Goal: Information Seeking & Learning: Learn about a topic

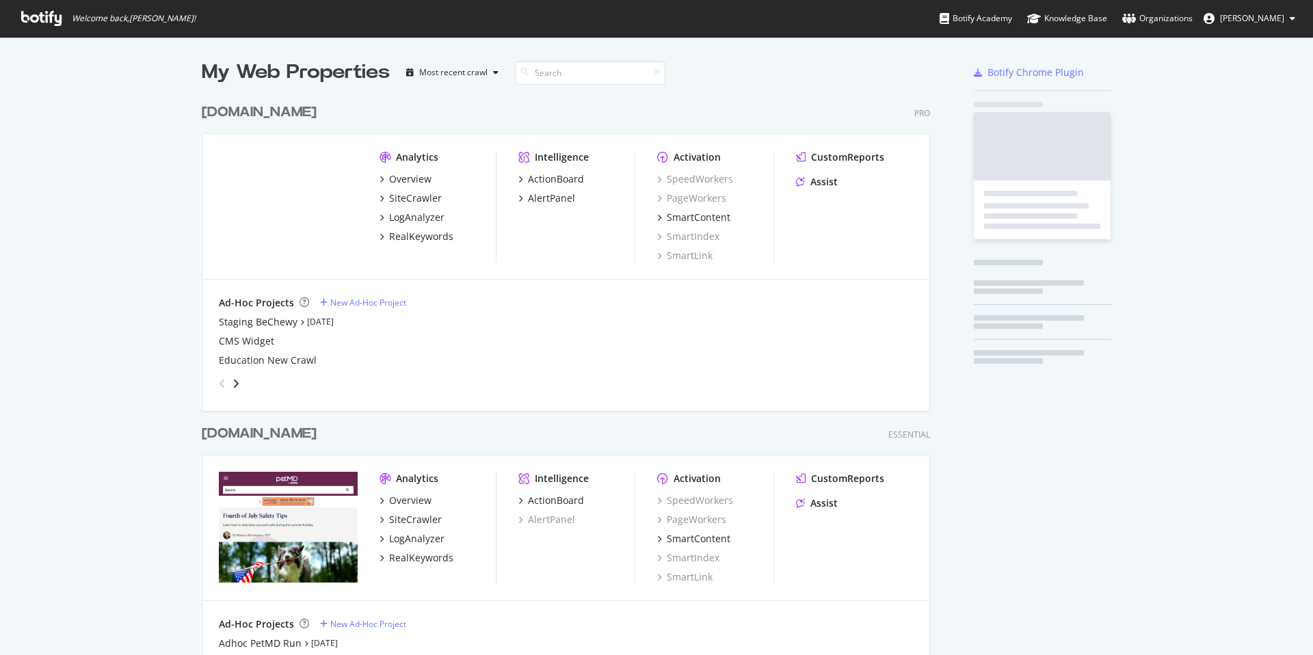
scroll to position [633, 729]
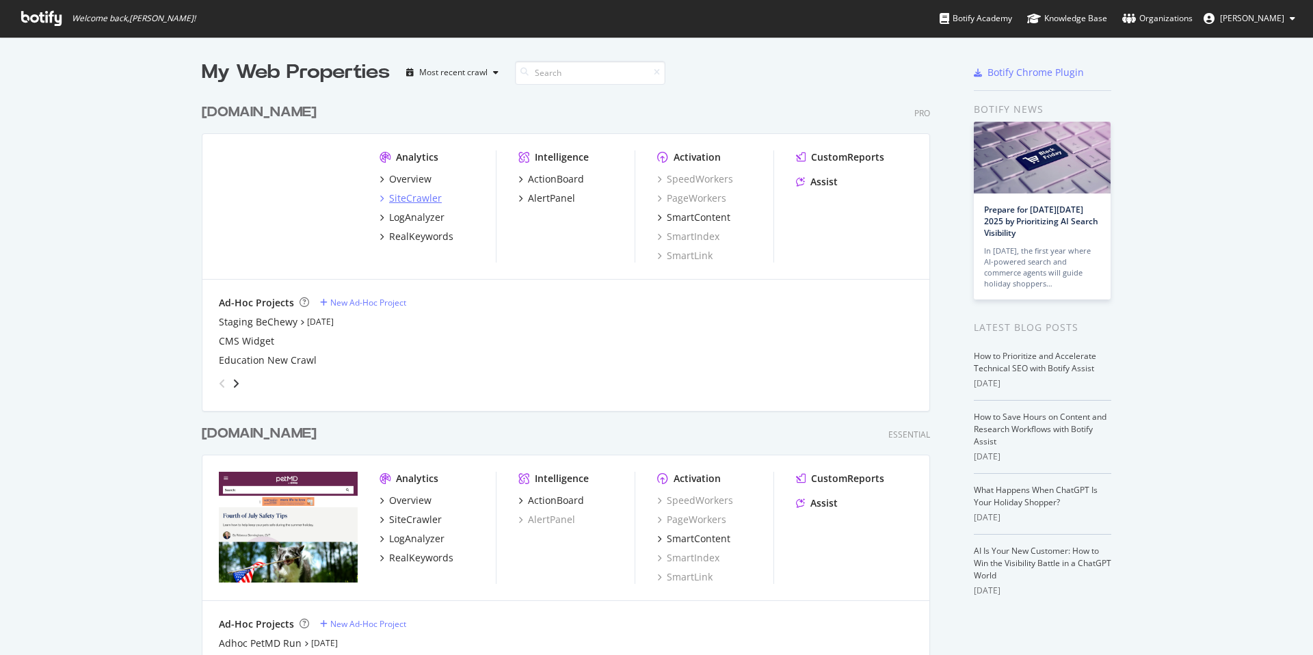
click at [399, 196] on div "SiteCrawler" at bounding box center [415, 198] width 53 height 14
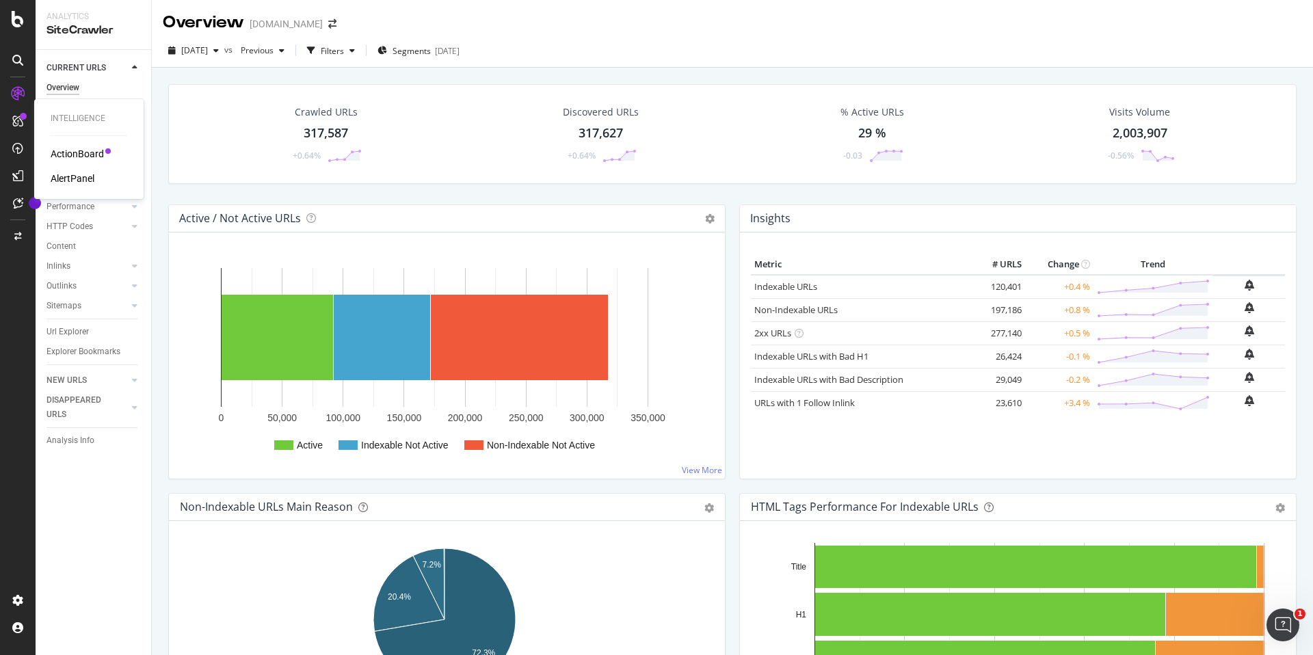
click at [75, 174] on div "AlertPanel" at bounding box center [73, 179] width 44 height 14
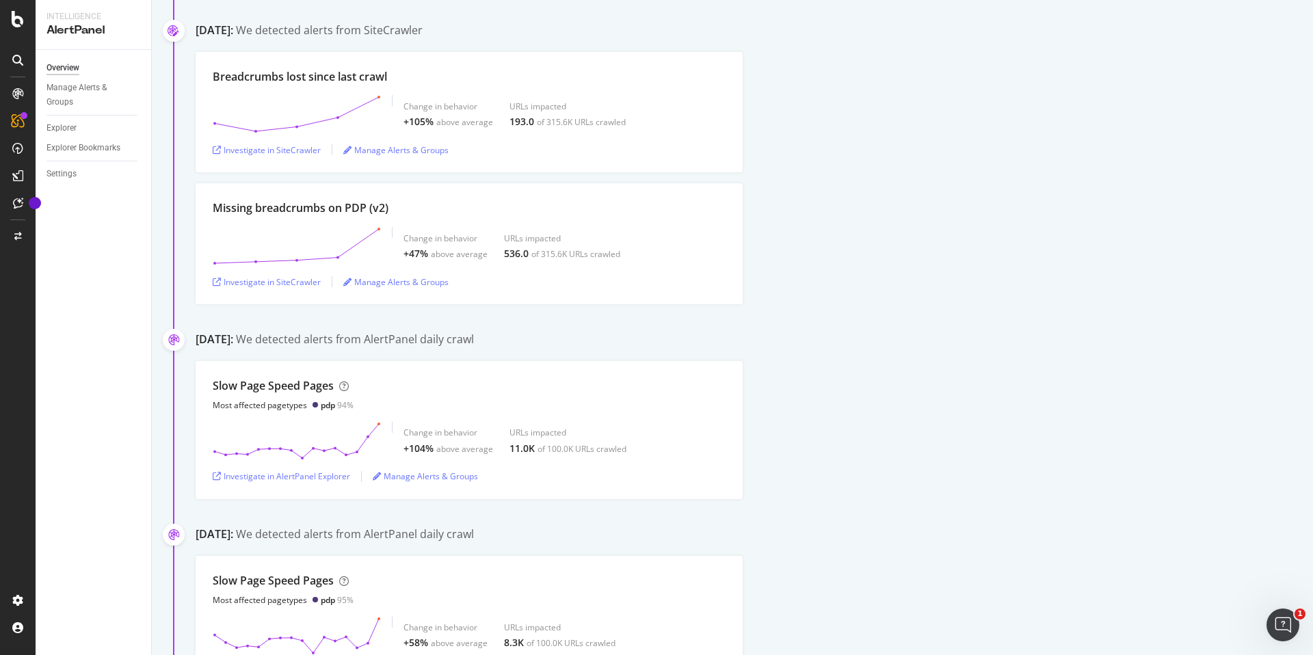
scroll to position [721, 0]
click at [266, 282] on div "Investigate in SiteCrawler" at bounding box center [267, 280] width 108 height 12
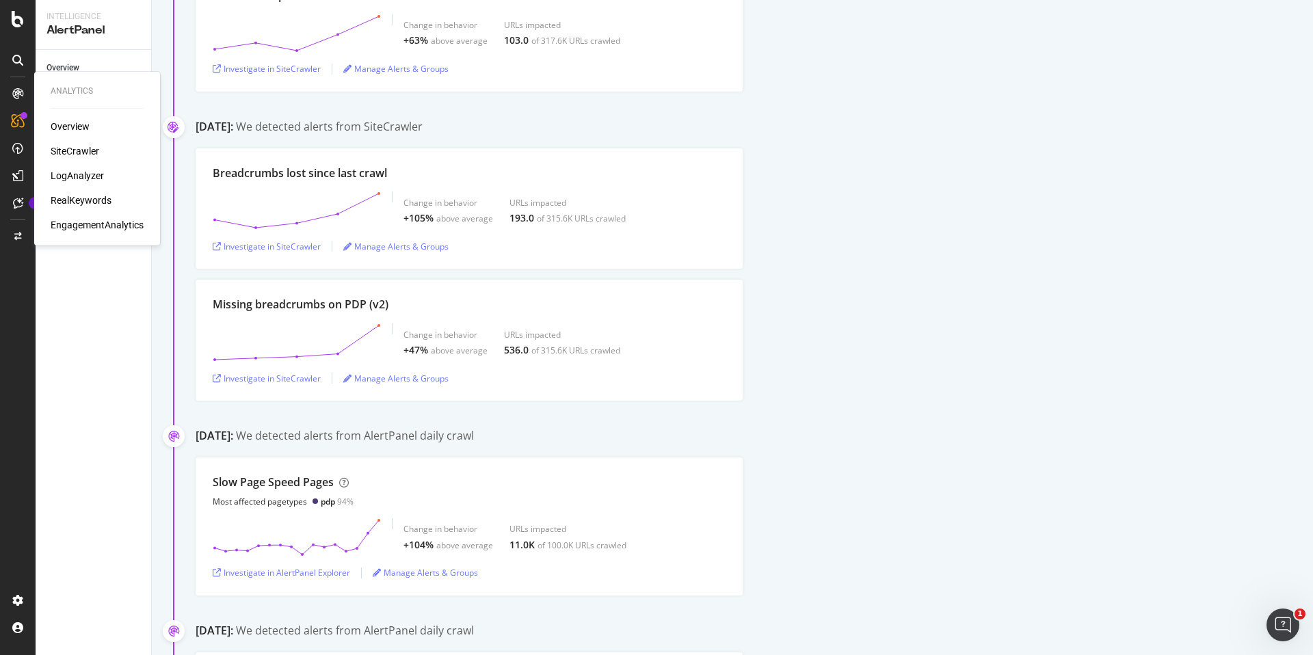
click at [71, 147] on div "SiteCrawler" at bounding box center [75, 151] width 49 height 14
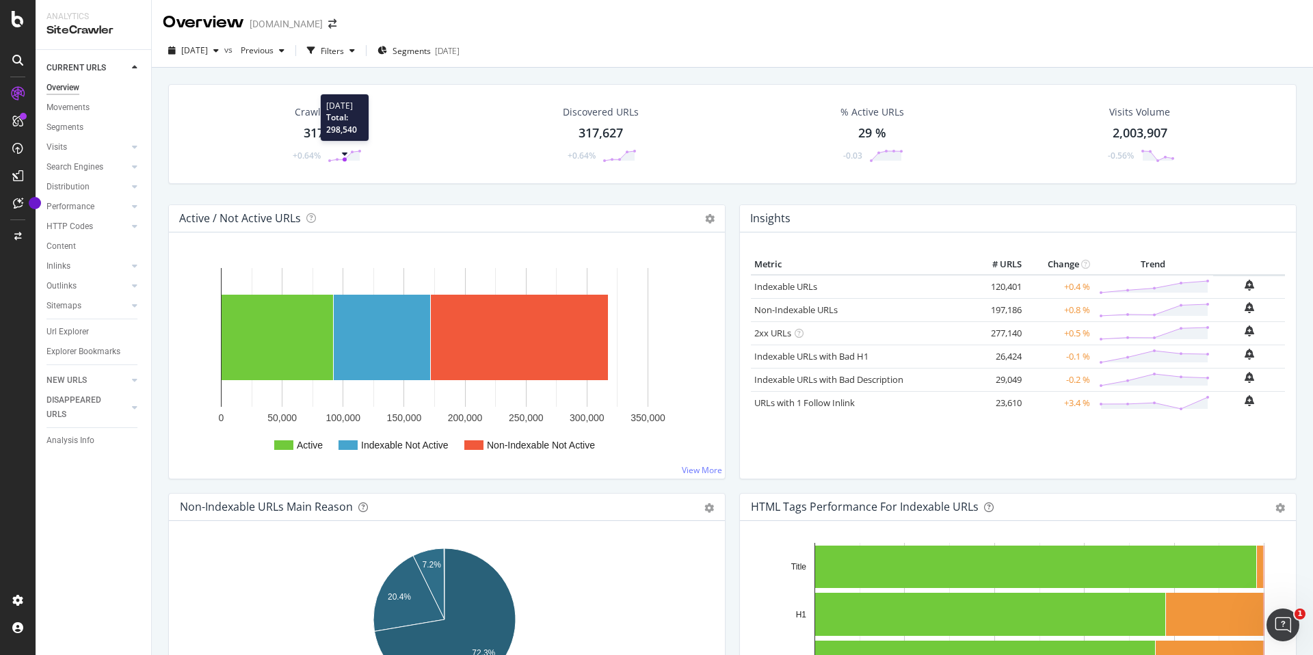
click at [313, 131] on div "317,587" at bounding box center [326, 133] width 44 height 18
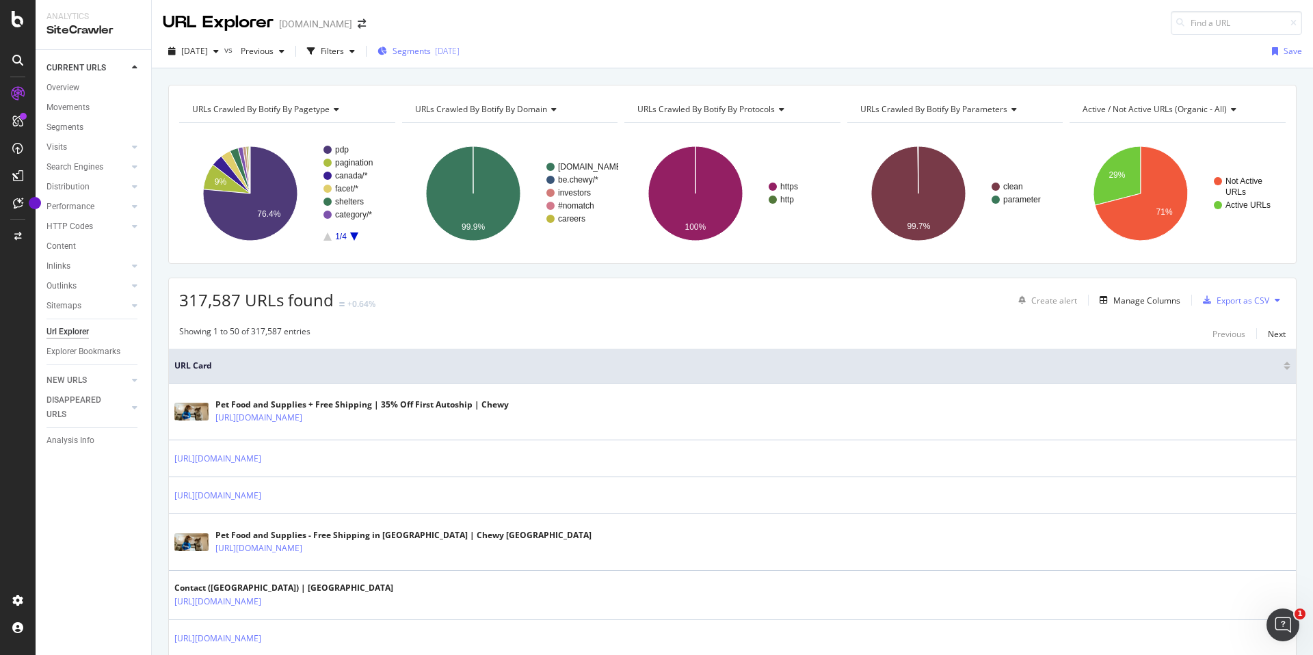
click at [431, 56] on span "Segments" at bounding box center [412, 51] width 38 height 12
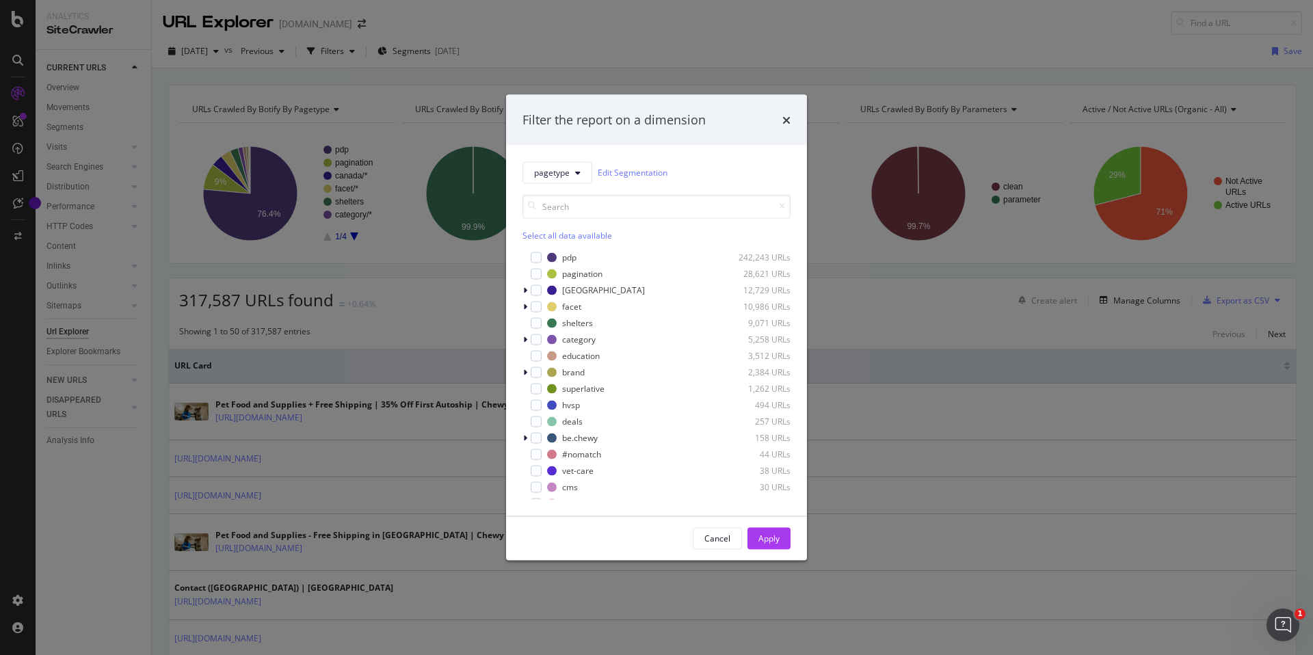
click at [403, 84] on div "Filter the report on a dimension pagetype Edit Segmentation Select all data ava…" at bounding box center [656, 327] width 1313 height 655
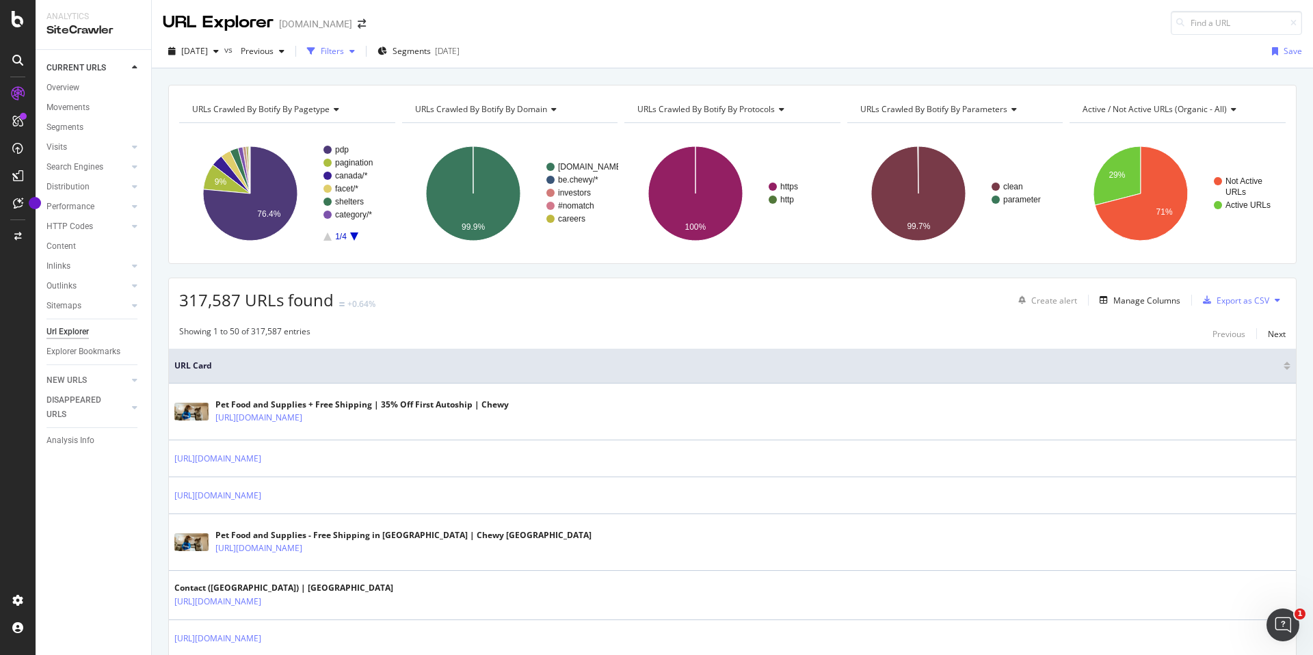
click at [344, 53] on div "Filters" at bounding box center [332, 51] width 23 height 12
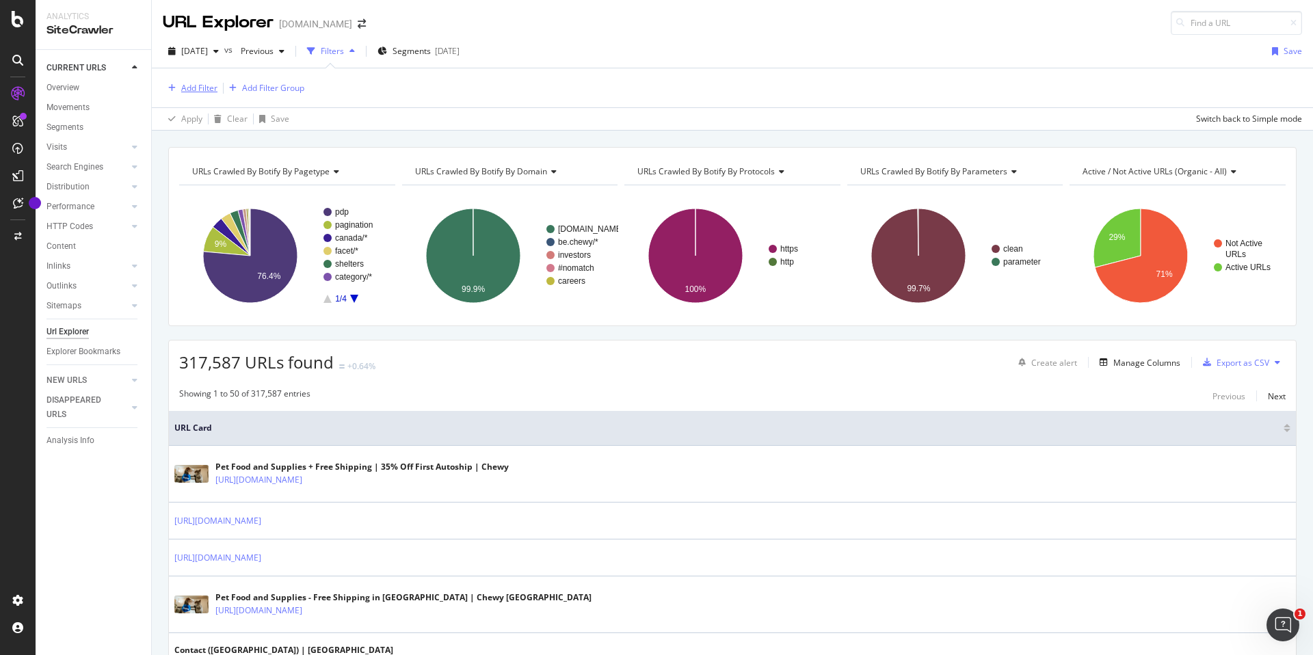
click at [182, 86] on div "Add Filter" at bounding box center [199, 88] width 36 height 12
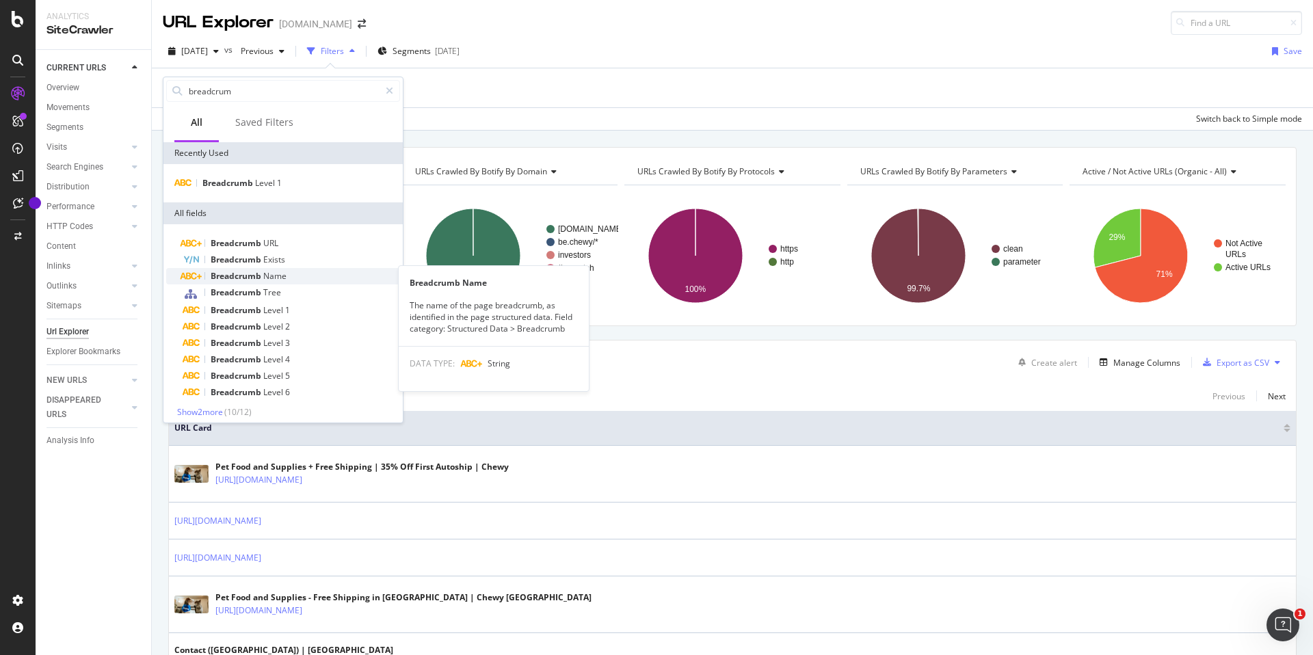
scroll to position [6, 0]
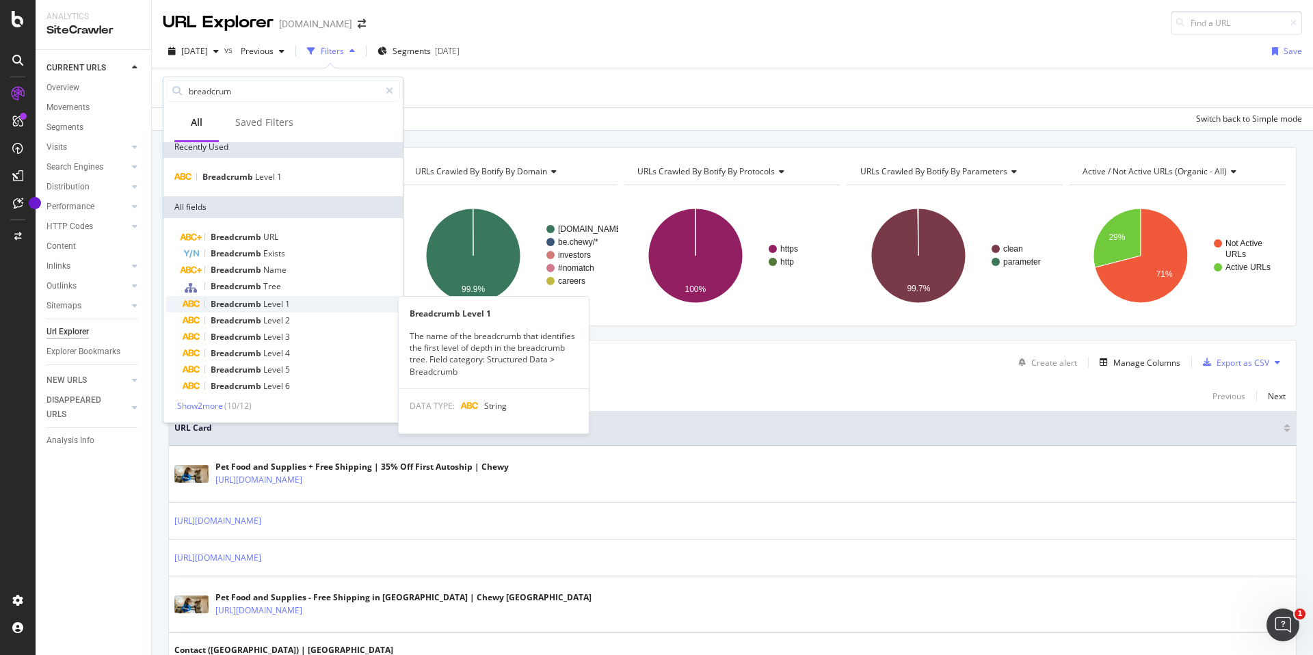
type input "breadcrum"
click at [251, 302] on span "Breadcrumb" at bounding box center [237, 304] width 53 height 12
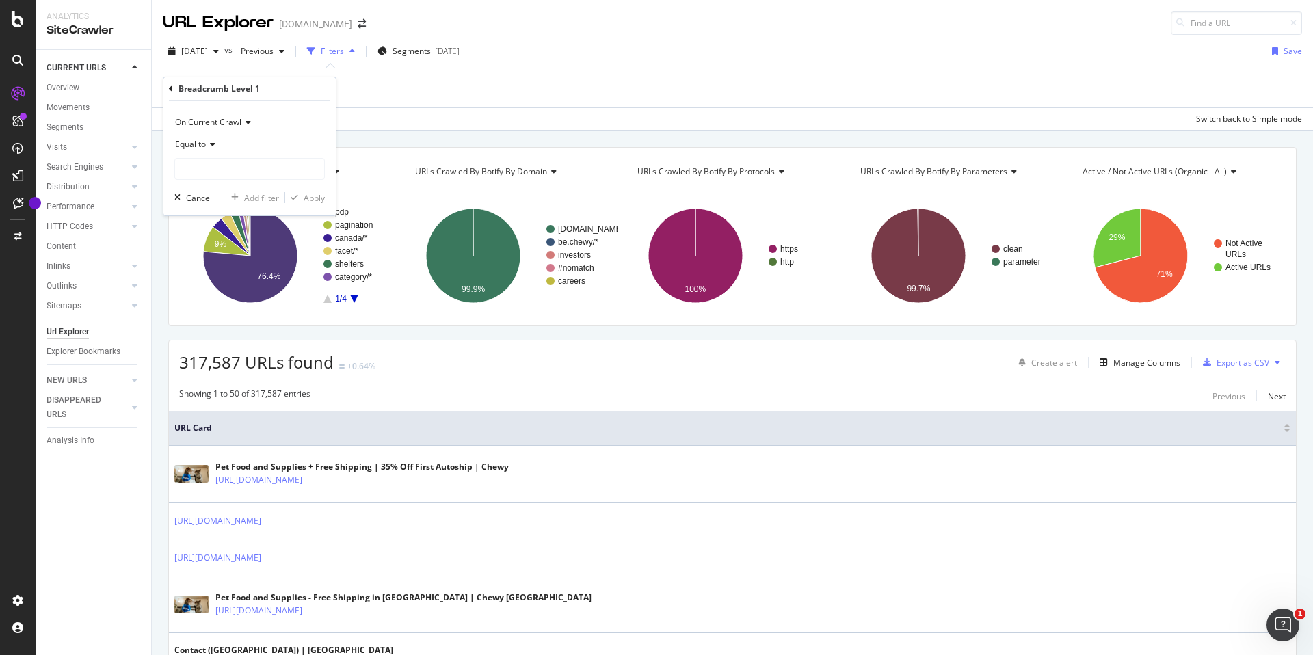
click at [169, 90] on icon at bounding box center [171, 89] width 4 height 8
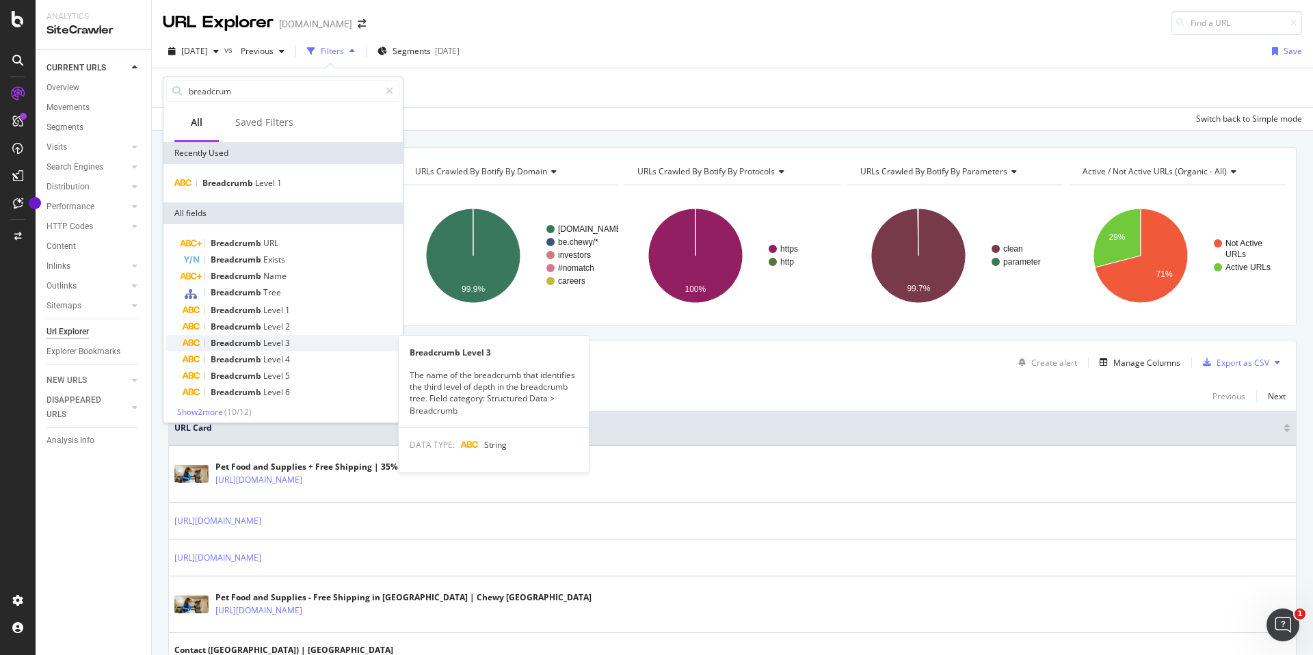
click at [252, 342] on span "Breadcrumb" at bounding box center [237, 343] width 53 height 12
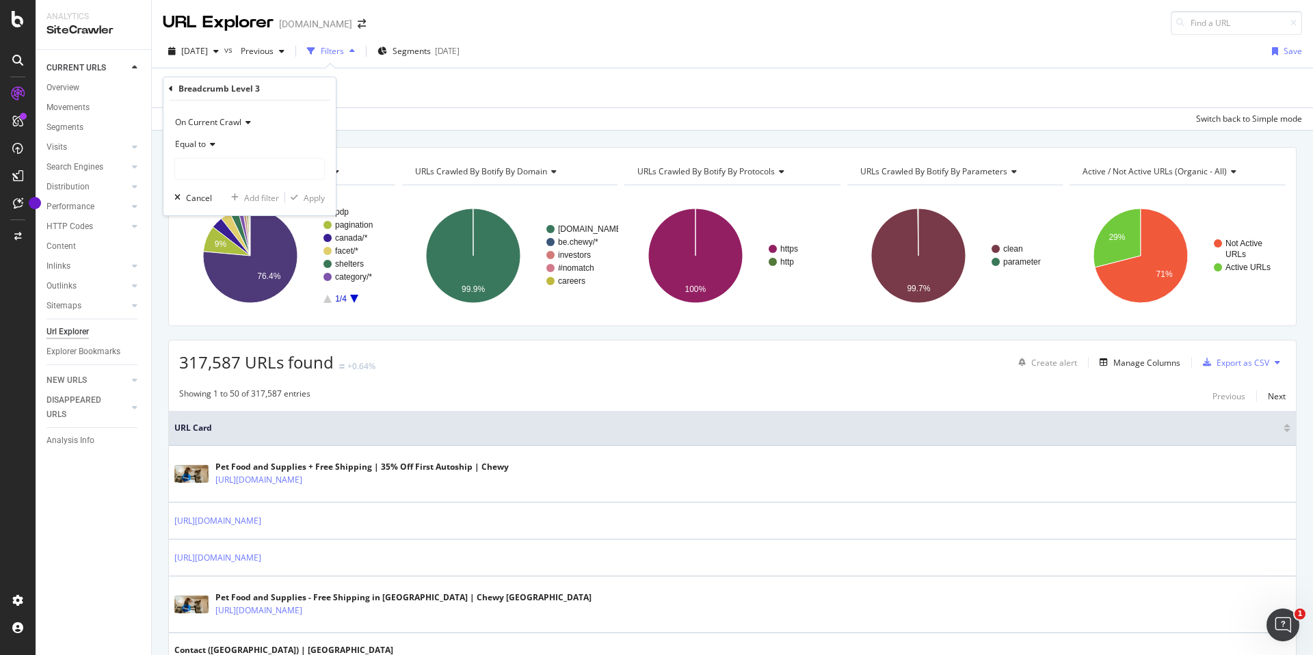
click at [207, 142] on icon at bounding box center [211, 144] width 10 height 8
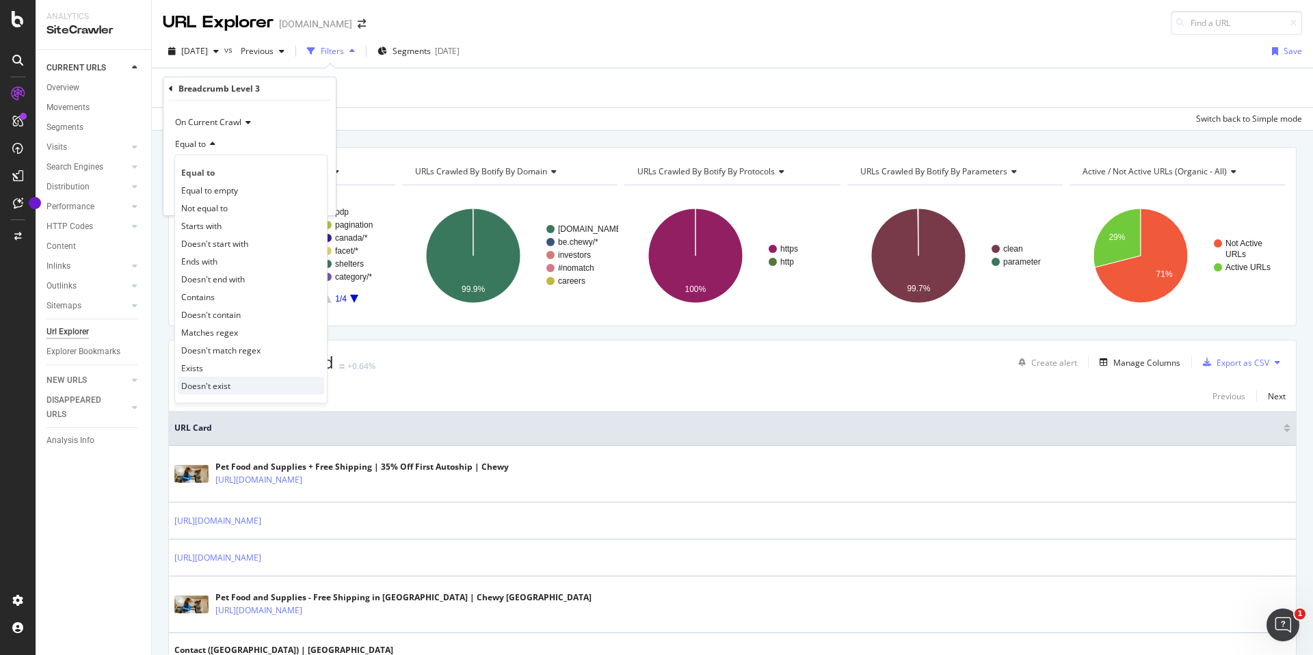
click at [228, 386] on span "Doesn't exist" at bounding box center [205, 386] width 49 height 12
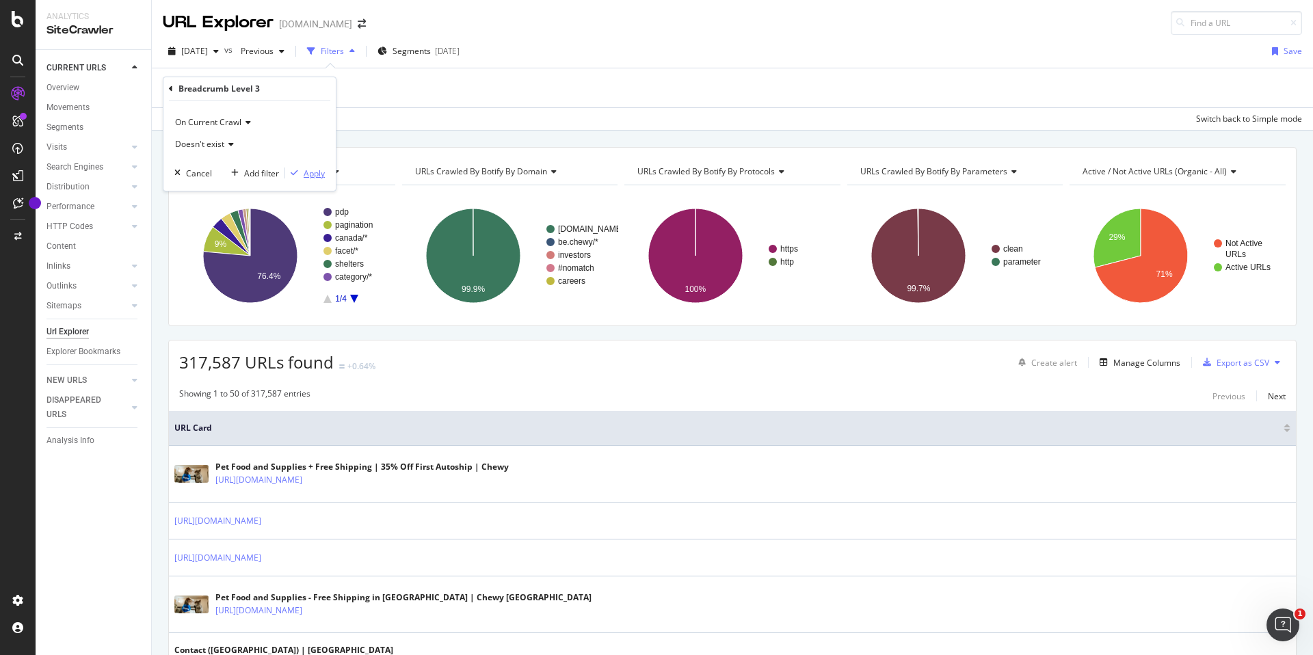
click at [314, 174] on div "Apply" at bounding box center [314, 174] width 21 height 12
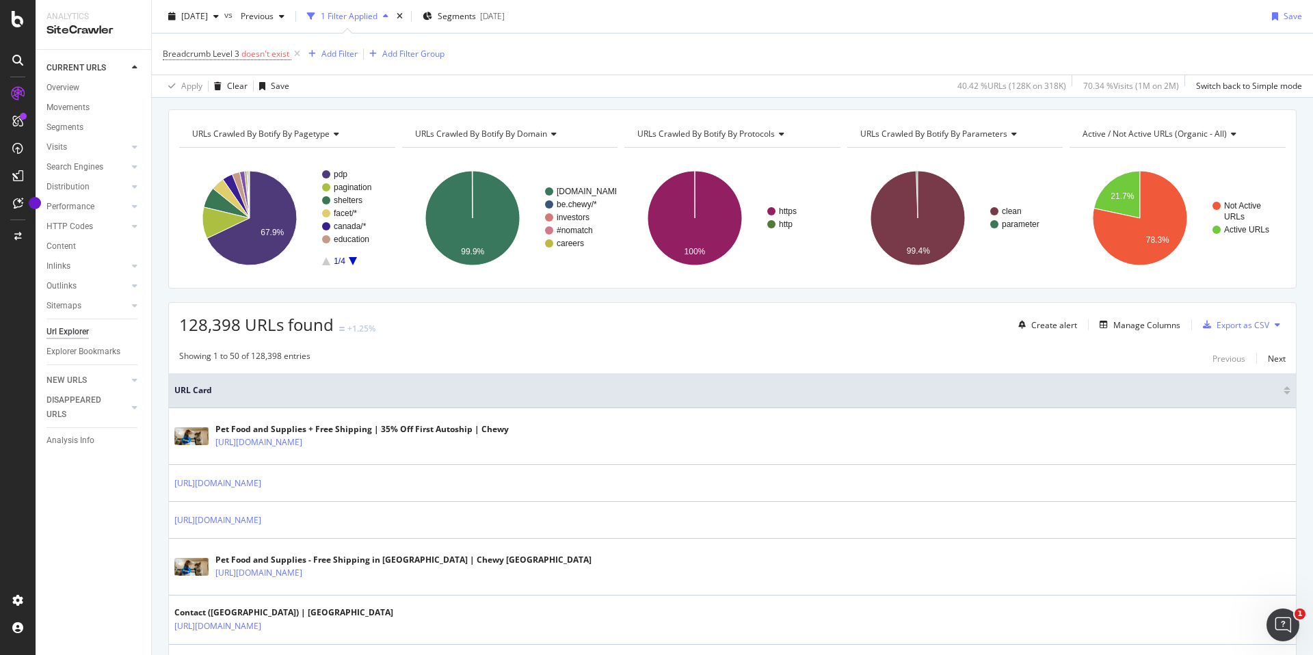
scroll to position [43, 0]
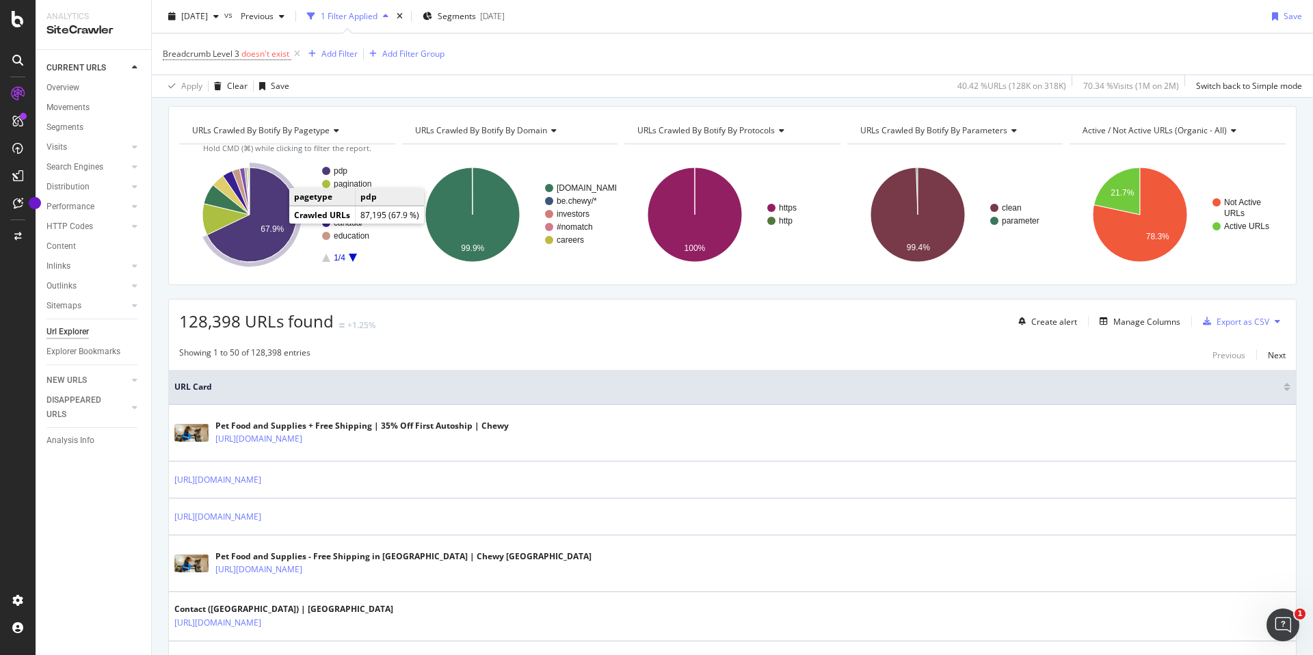
click at [273, 224] on text "67.9%" at bounding box center [272, 229] width 23 height 10
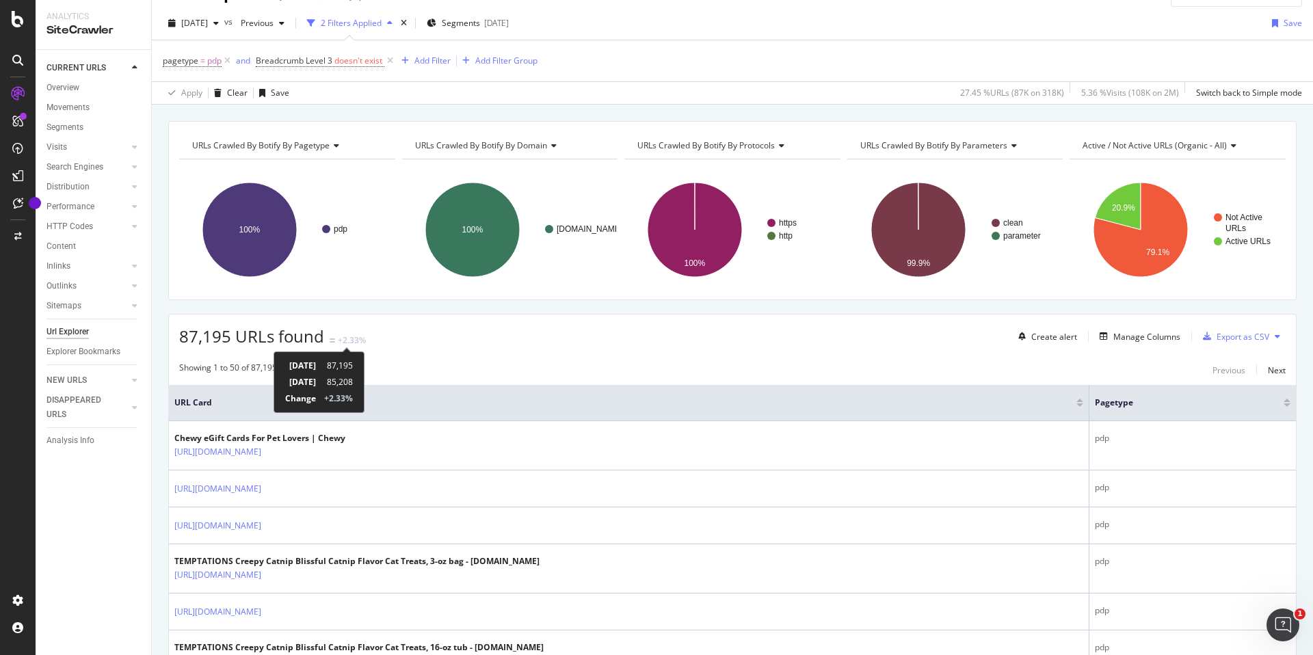
scroll to position [29, 0]
click at [1151, 336] on div "Manage Columns" at bounding box center [1146, 336] width 67 height 12
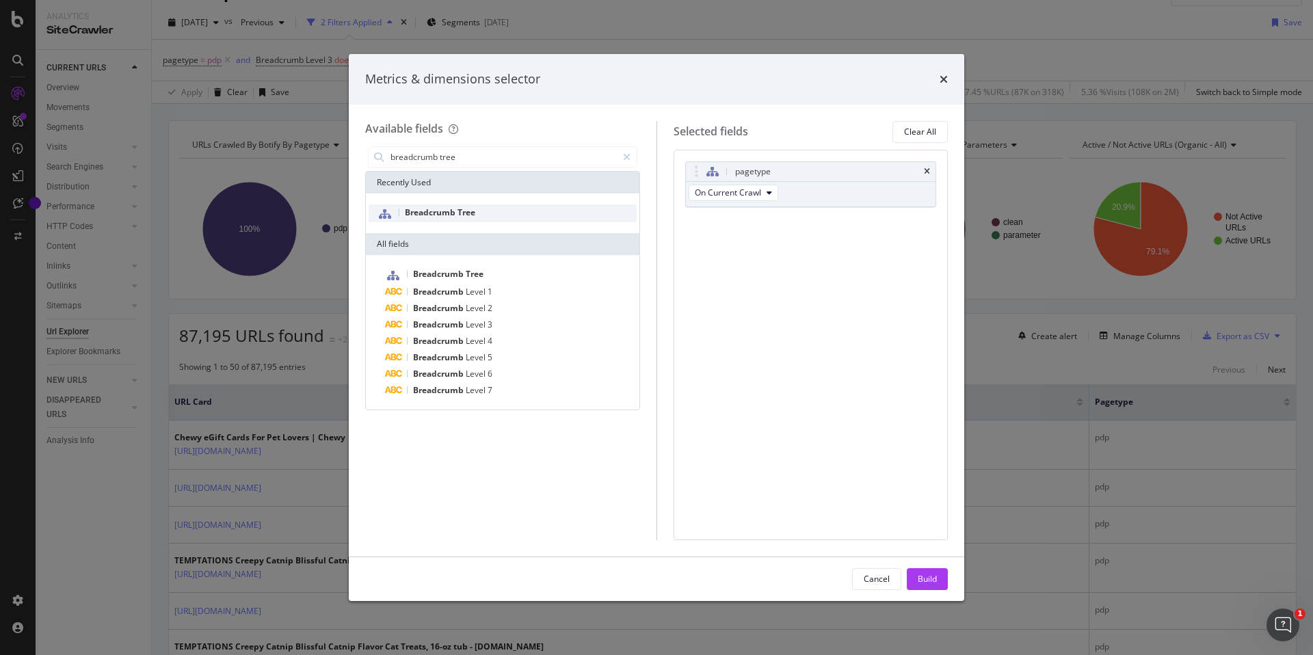
type input "breadcrumb tree"
click at [513, 207] on div "Breadcrumb Tree" at bounding box center [503, 213] width 268 height 18
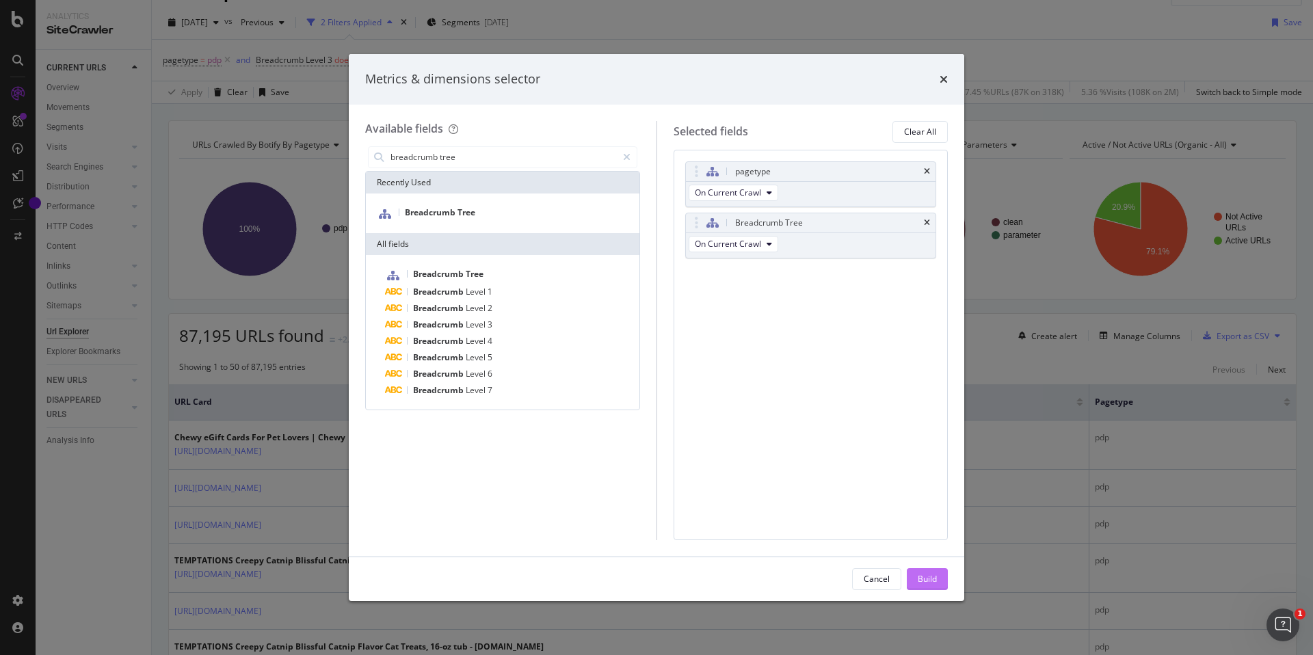
click at [934, 574] on div "Build" at bounding box center [927, 579] width 19 height 12
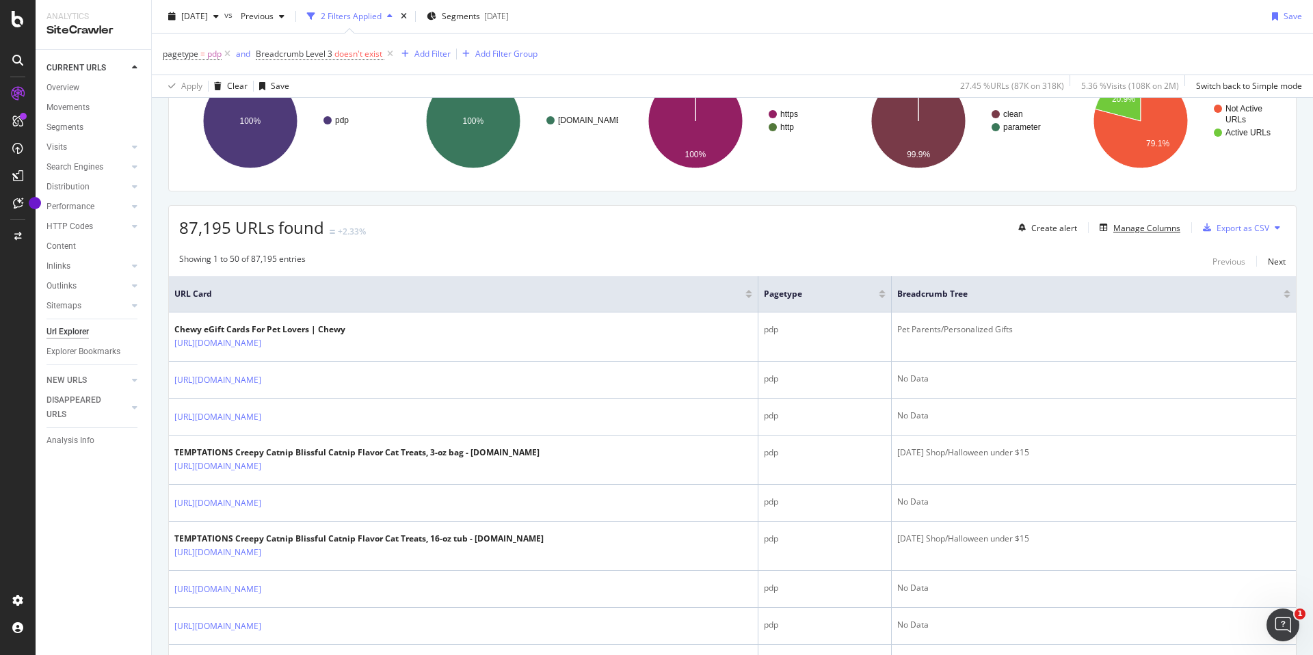
scroll to position [170, 0]
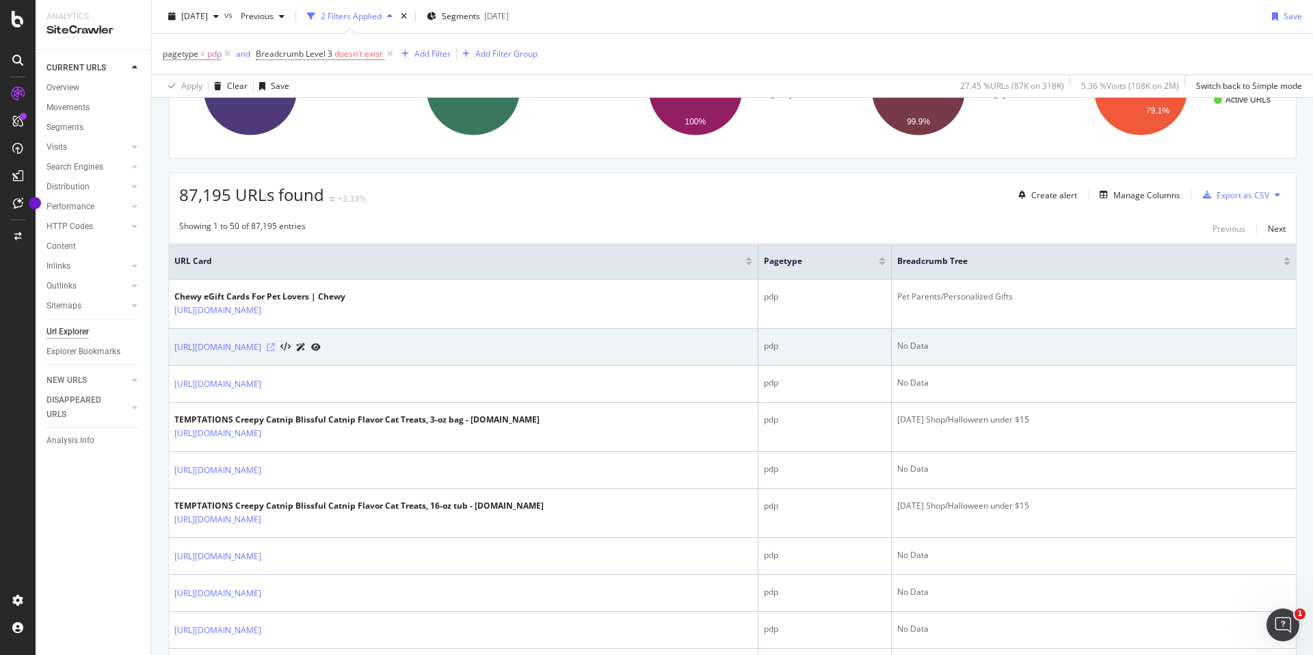
click at [275, 350] on icon at bounding box center [271, 347] width 8 height 8
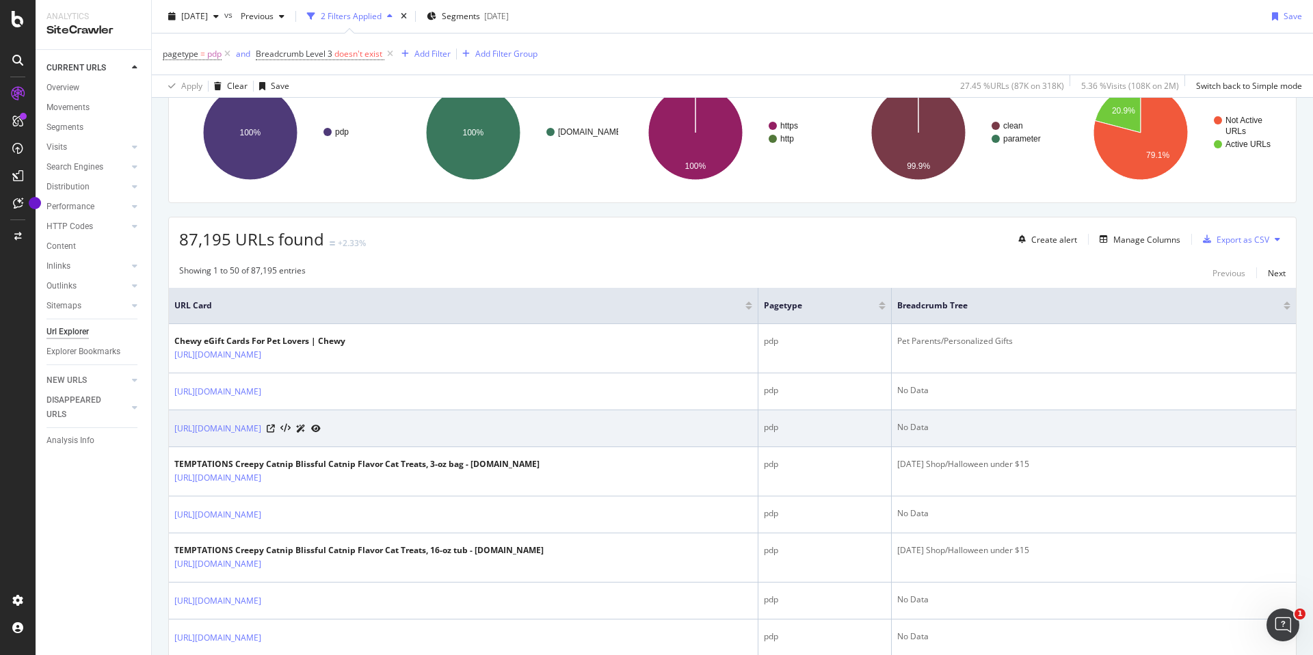
scroll to position [141, 0]
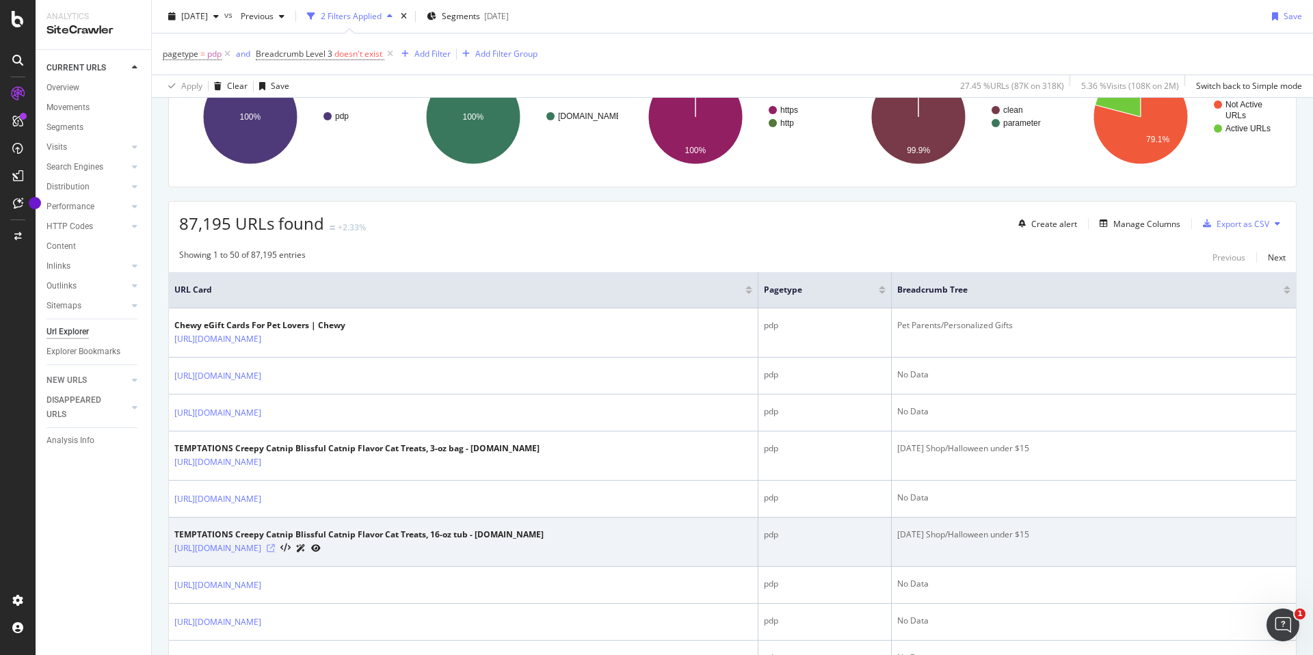
click at [275, 550] on icon at bounding box center [271, 548] width 8 height 8
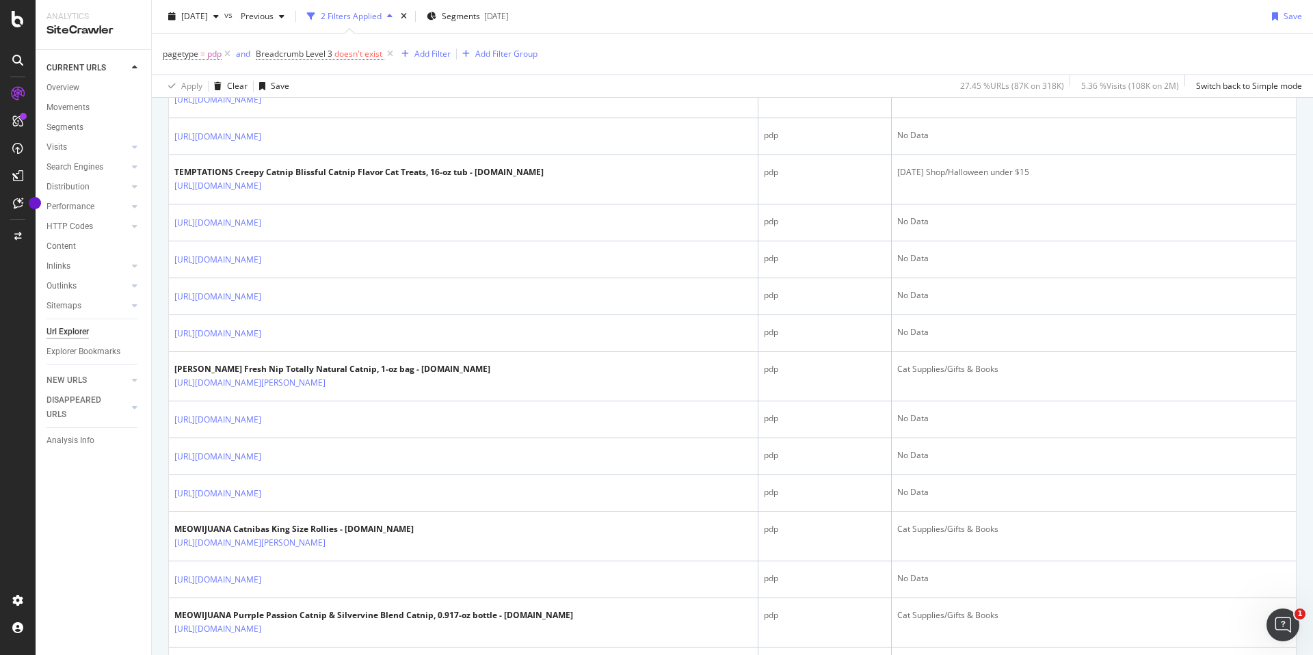
scroll to position [505, 0]
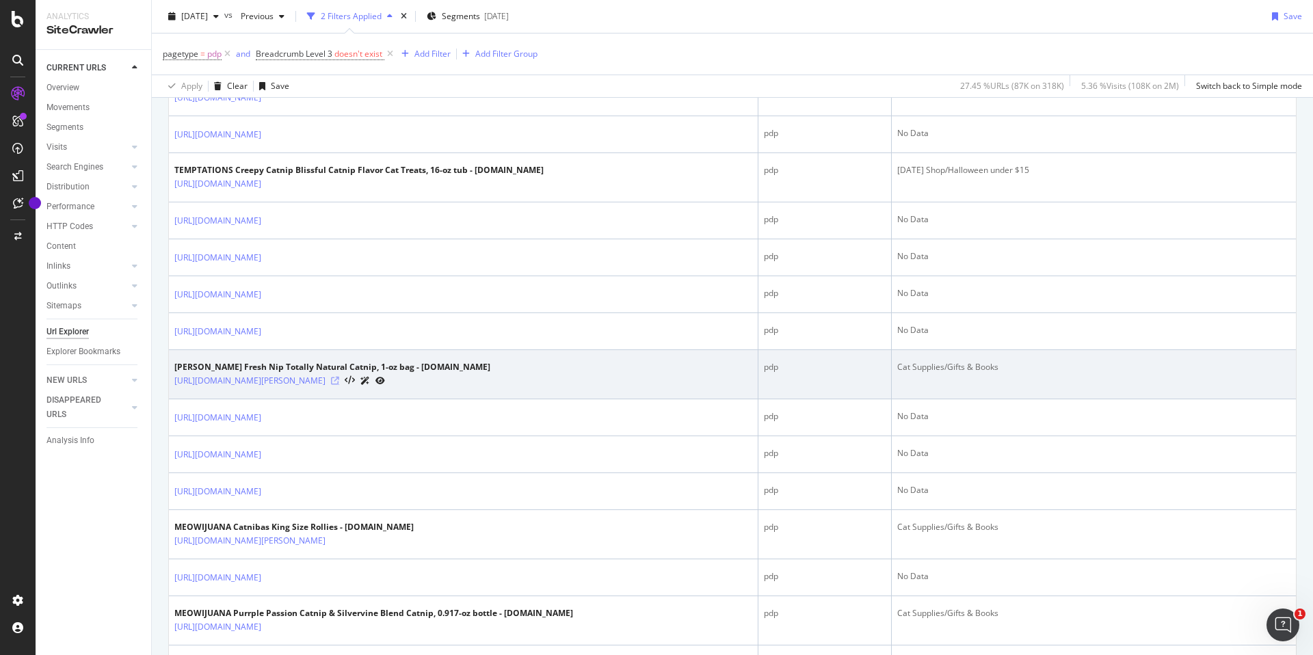
click at [339, 383] on icon at bounding box center [335, 381] width 8 height 8
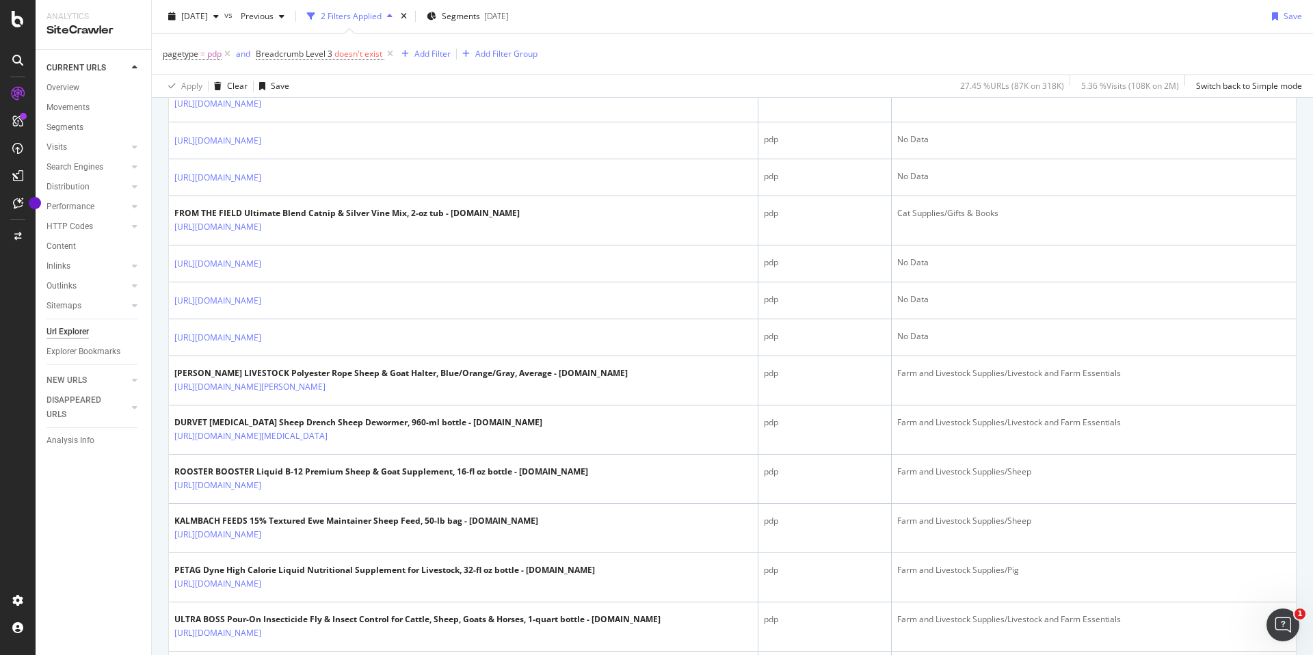
scroll to position [1051, 0]
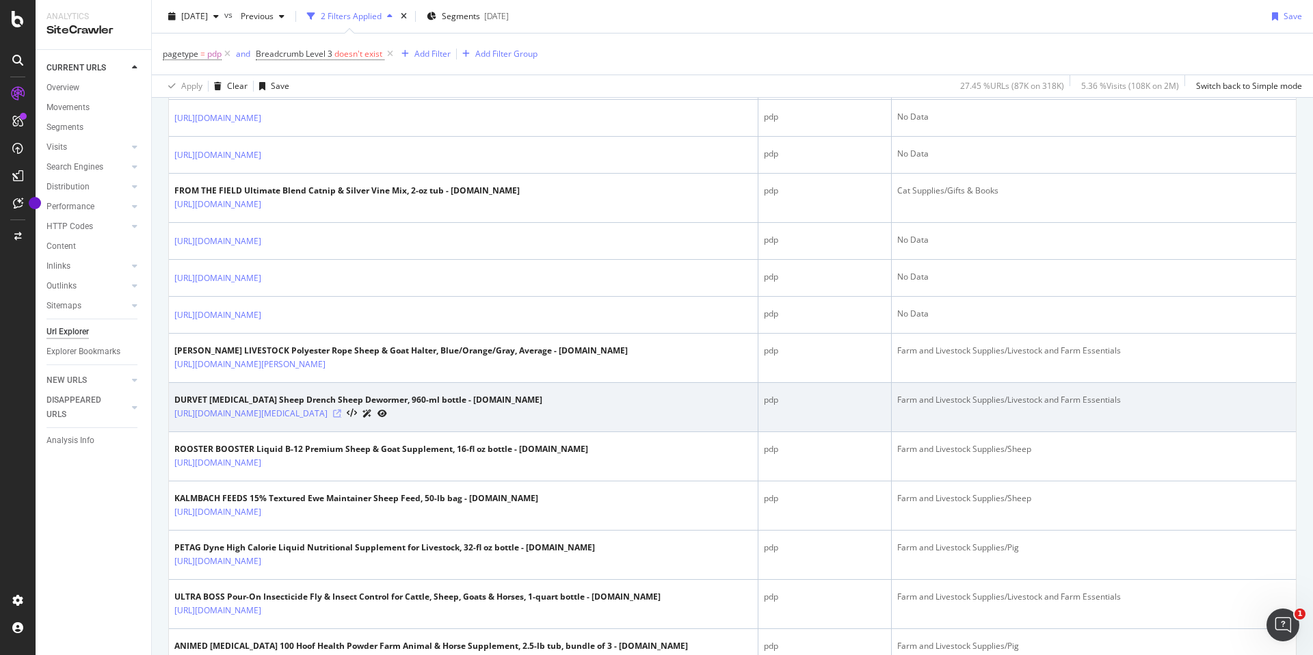
click at [341, 416] on icon at bounding box center [337, 414] width 8 height 8
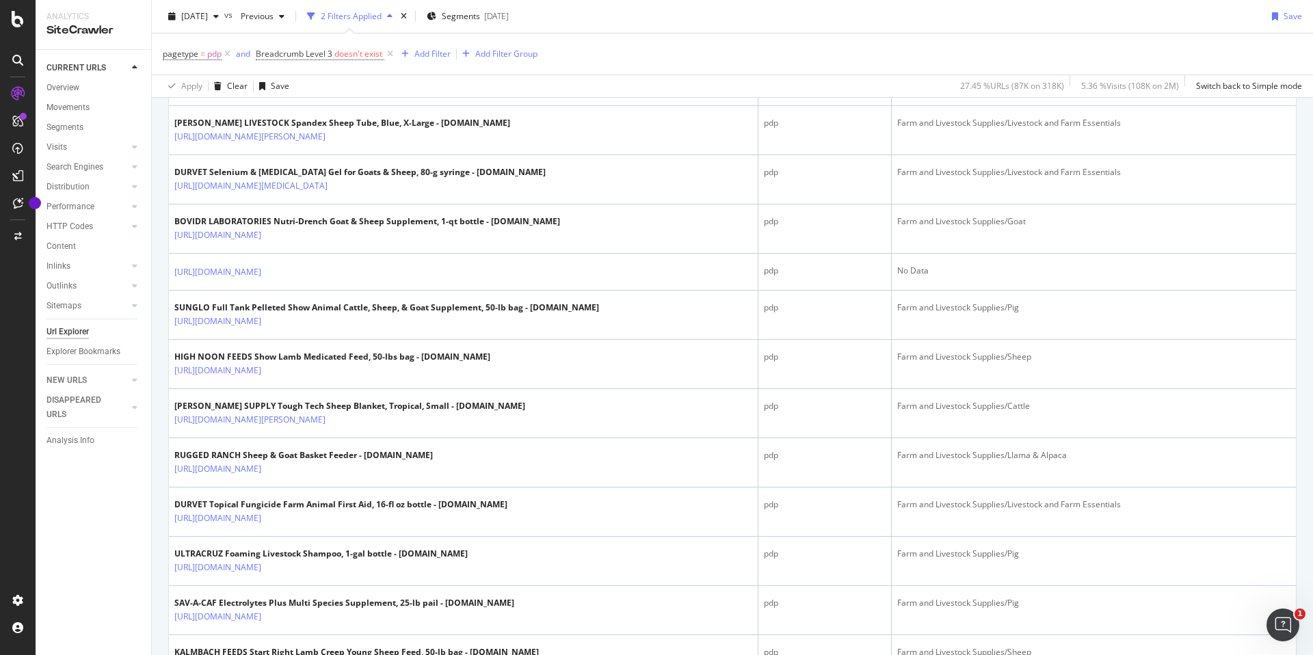
scroll to position [1675, 0]
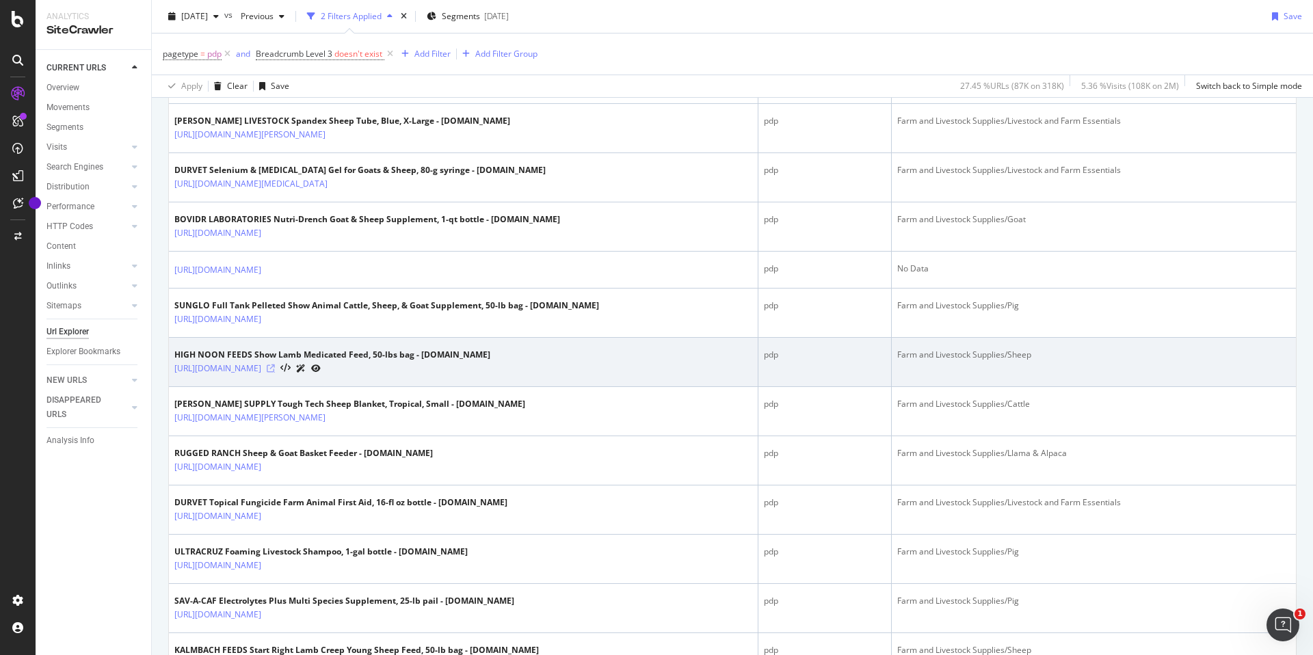
click at [275, 371] on icon at bounding box center [271, 368] width 8 height 8
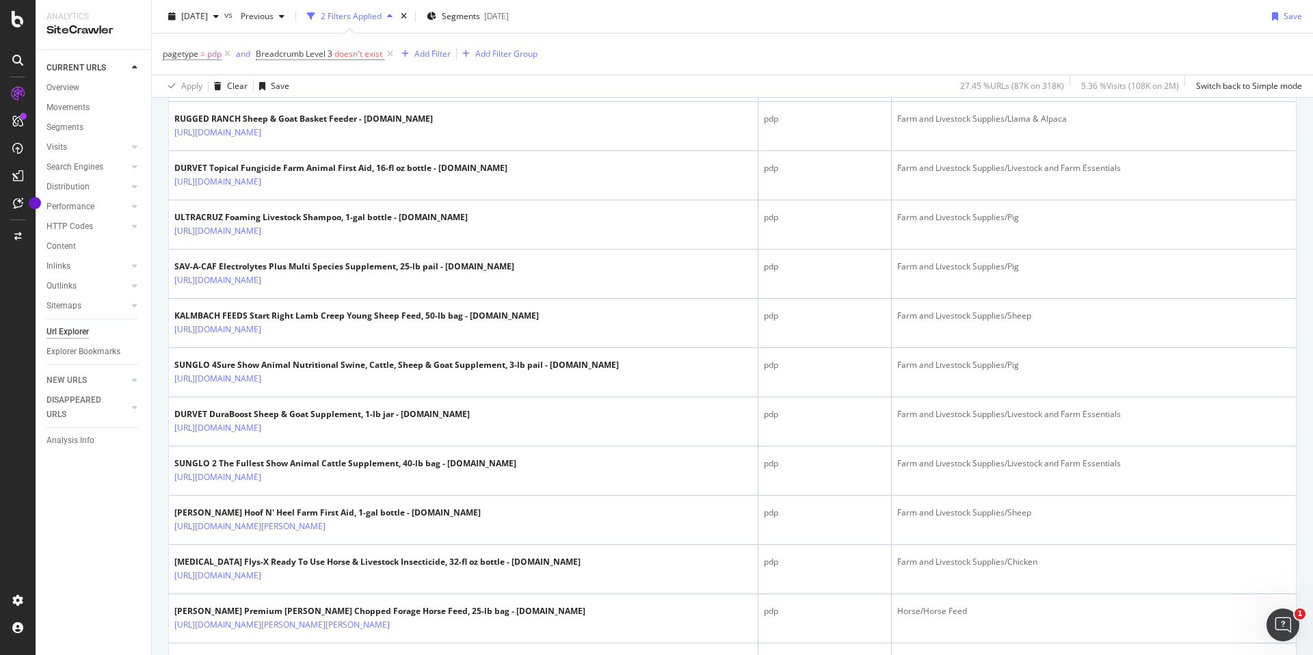
scroll to position [2113, 0]
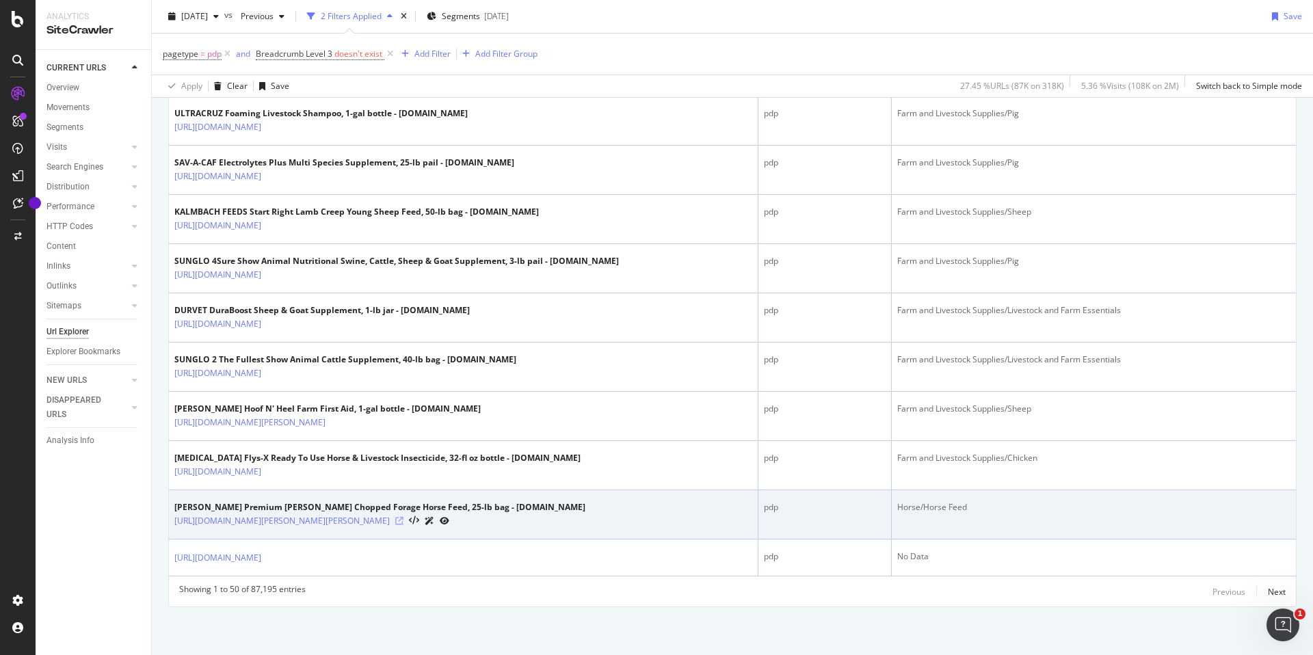
click at [403, 524] on icon at bounding box center [399, 521] width 8 height 8
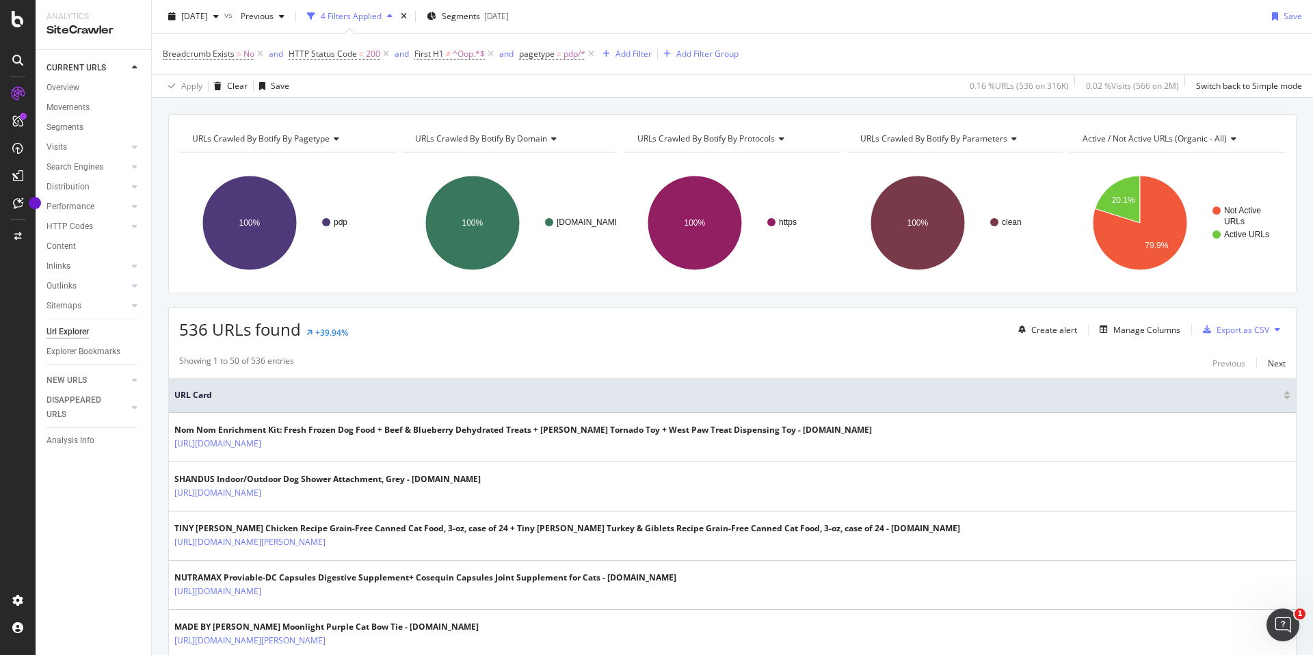
scroll to position [44, 0]
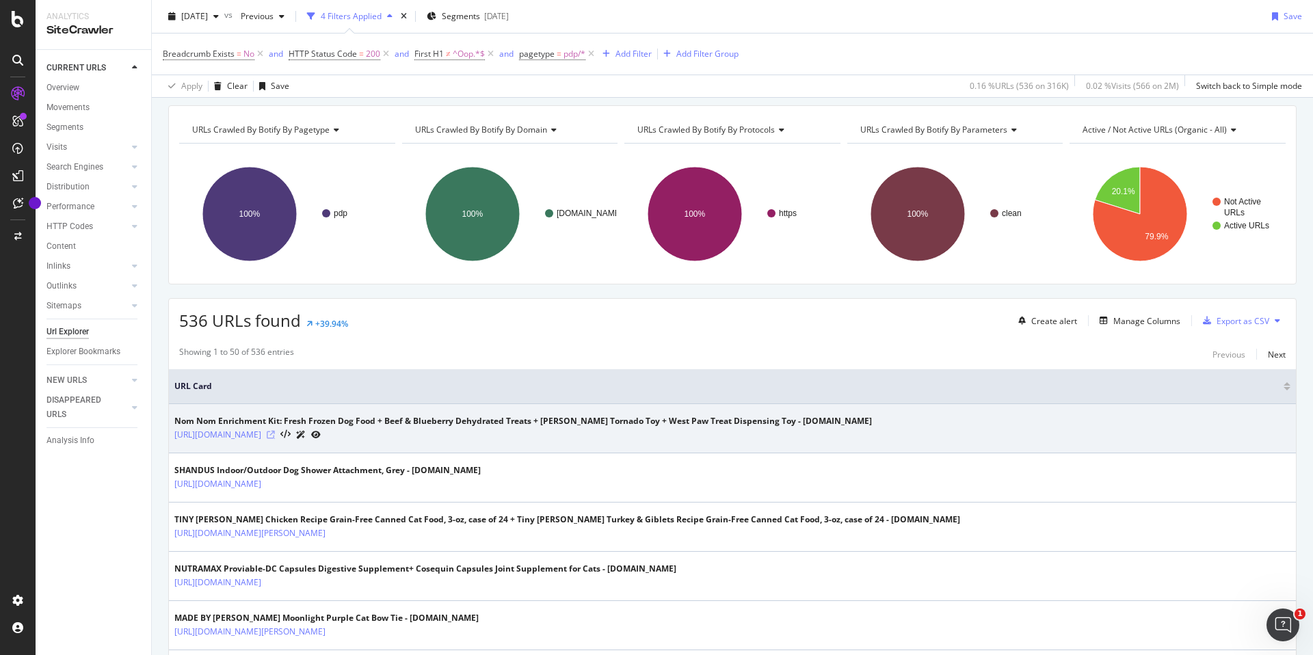
click at [275, 434] on icon at bounding box center [271, 435] width 8 height 8
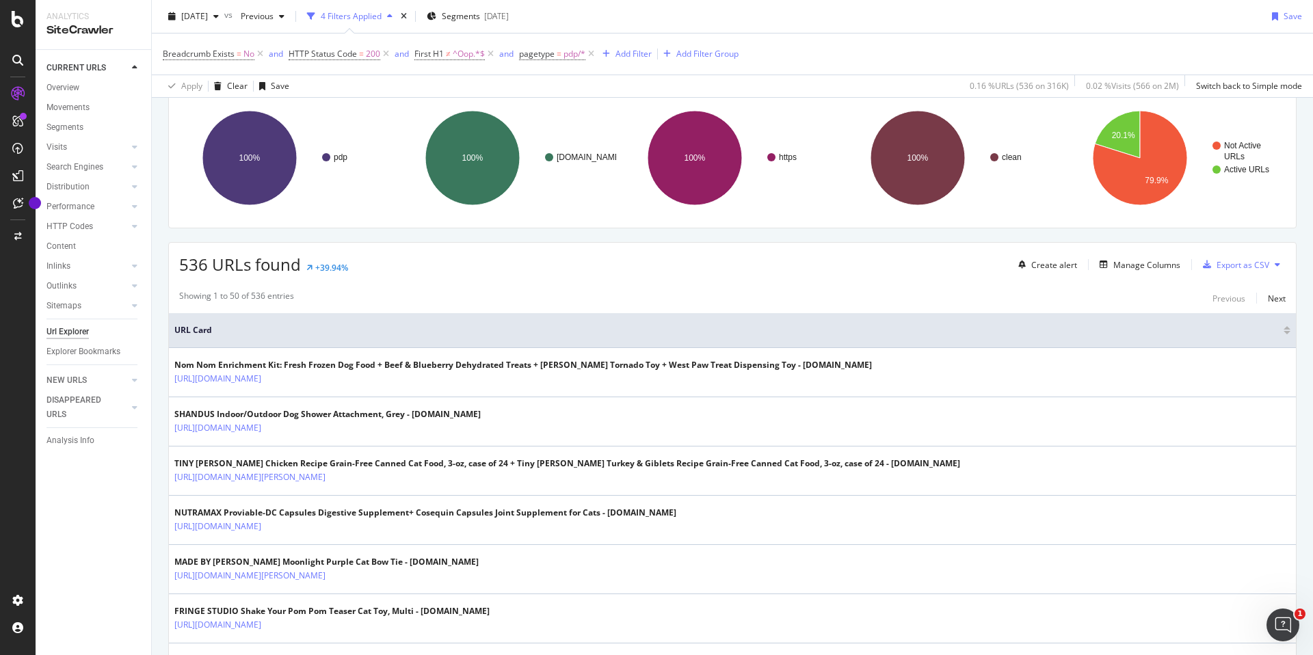
scroll to position [118, 0]
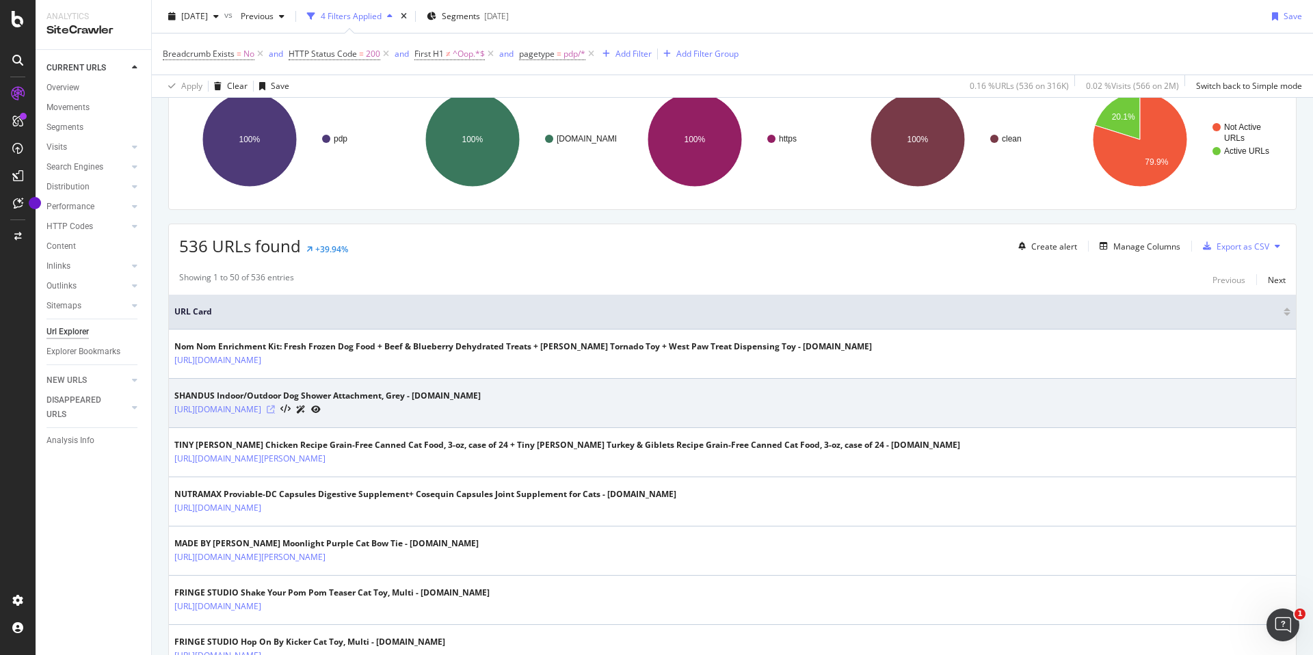
click at [275, 409] on icon at bounding box center [271, 409] width 8 height 8
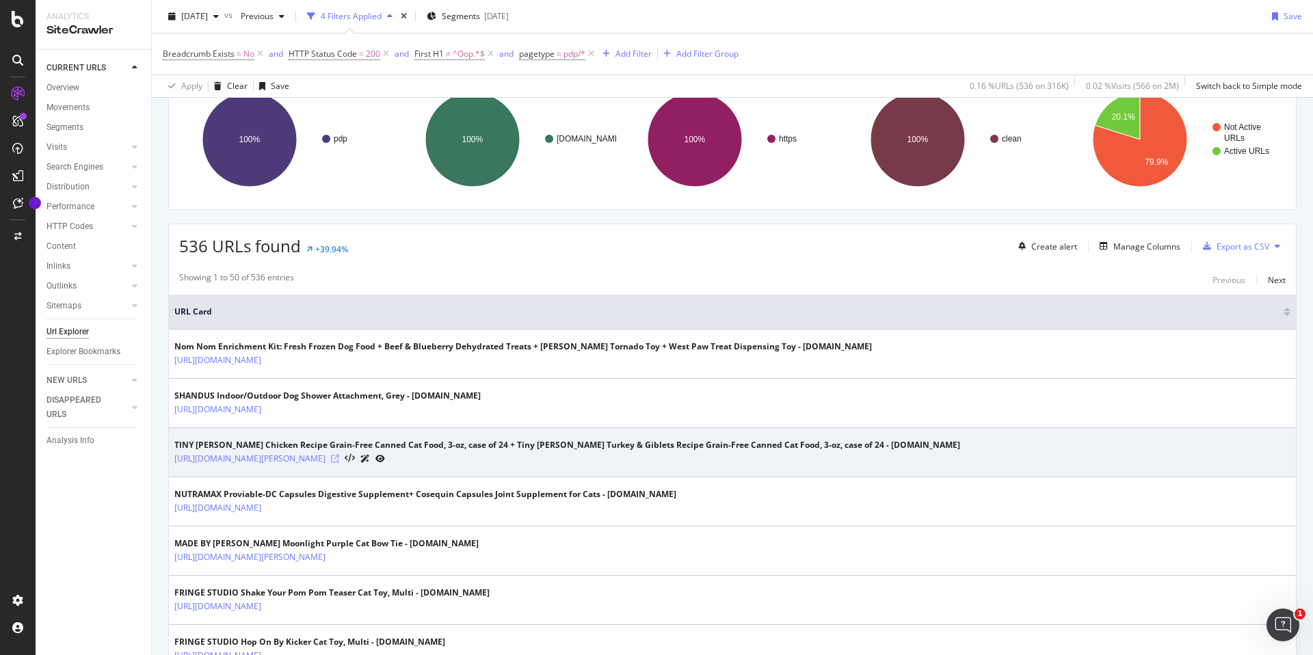
click at [339, 460] on icon at bounding box center [335, 459] width 8 height 8
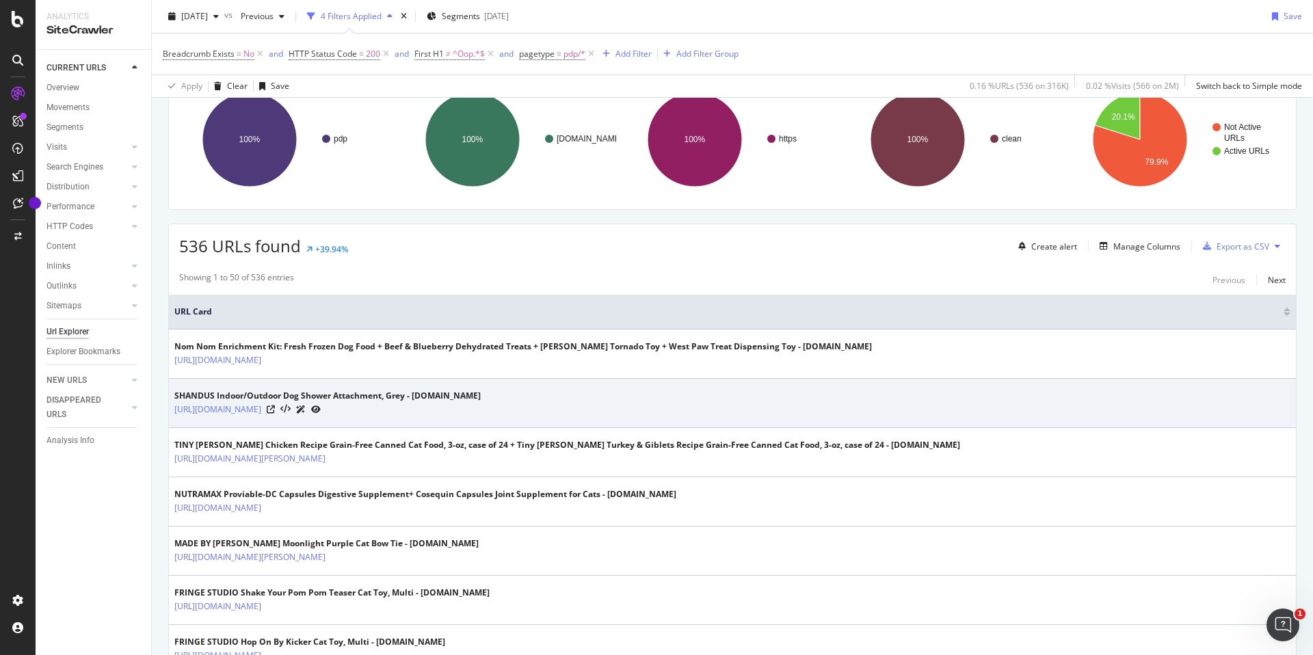
scroll to position [285, 0]
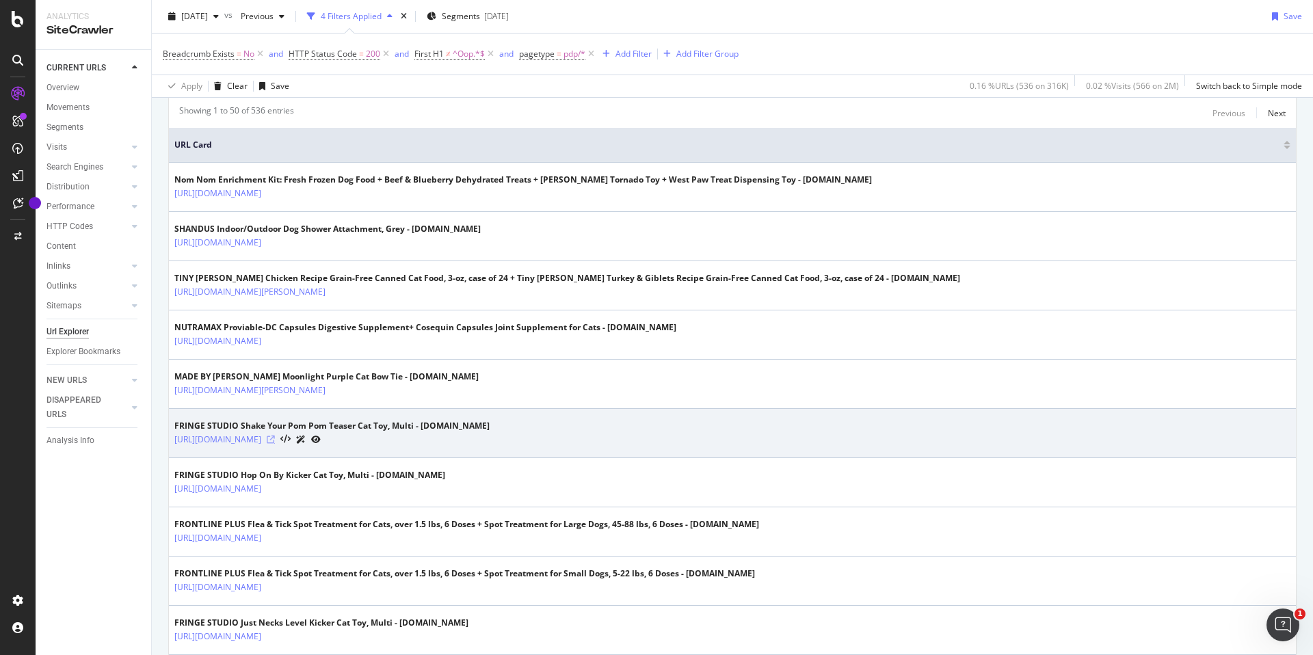
click at [275, 440] on icon at bounding box center [271, 440] width 8 height 8
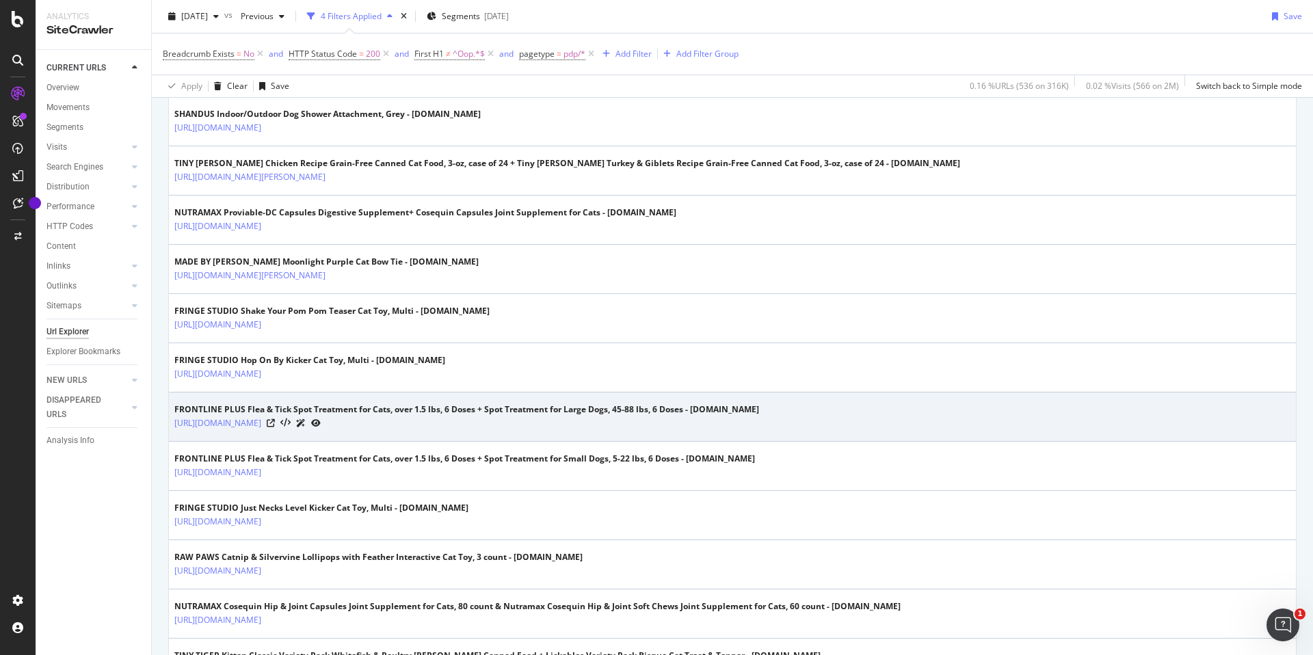
scroll to position [415, 0]
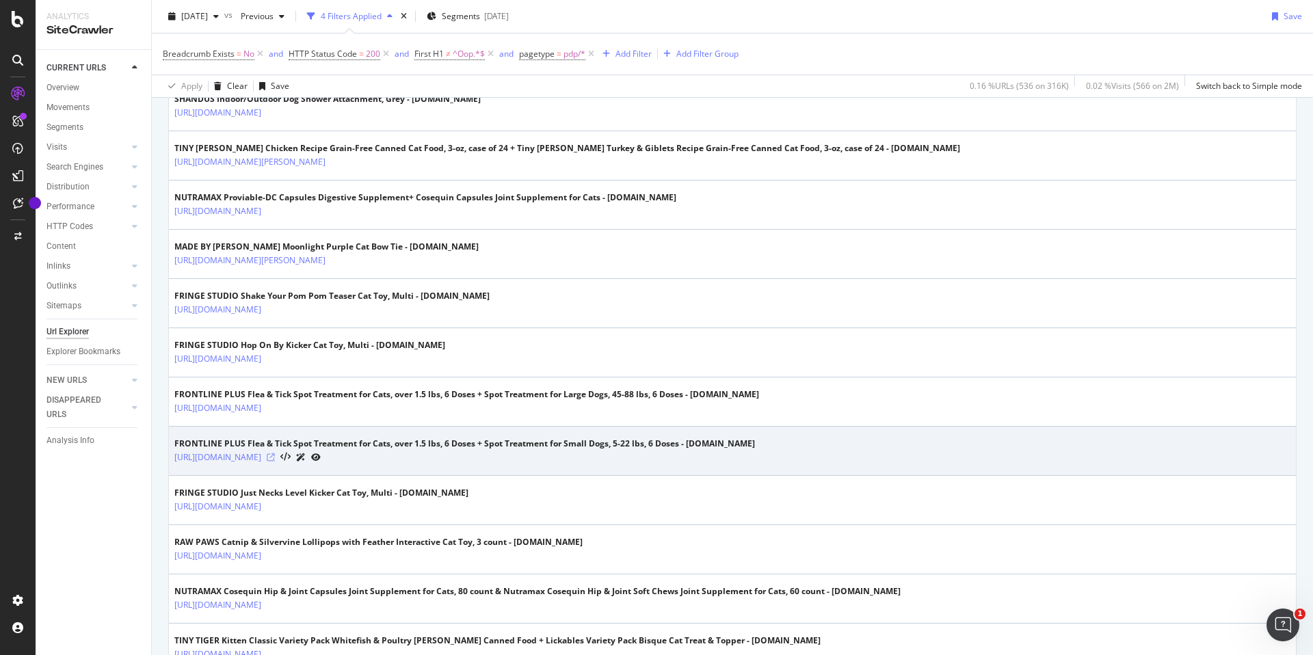
click at [275, 457] on icon at bounding box center [271, 457] width 8 height 8
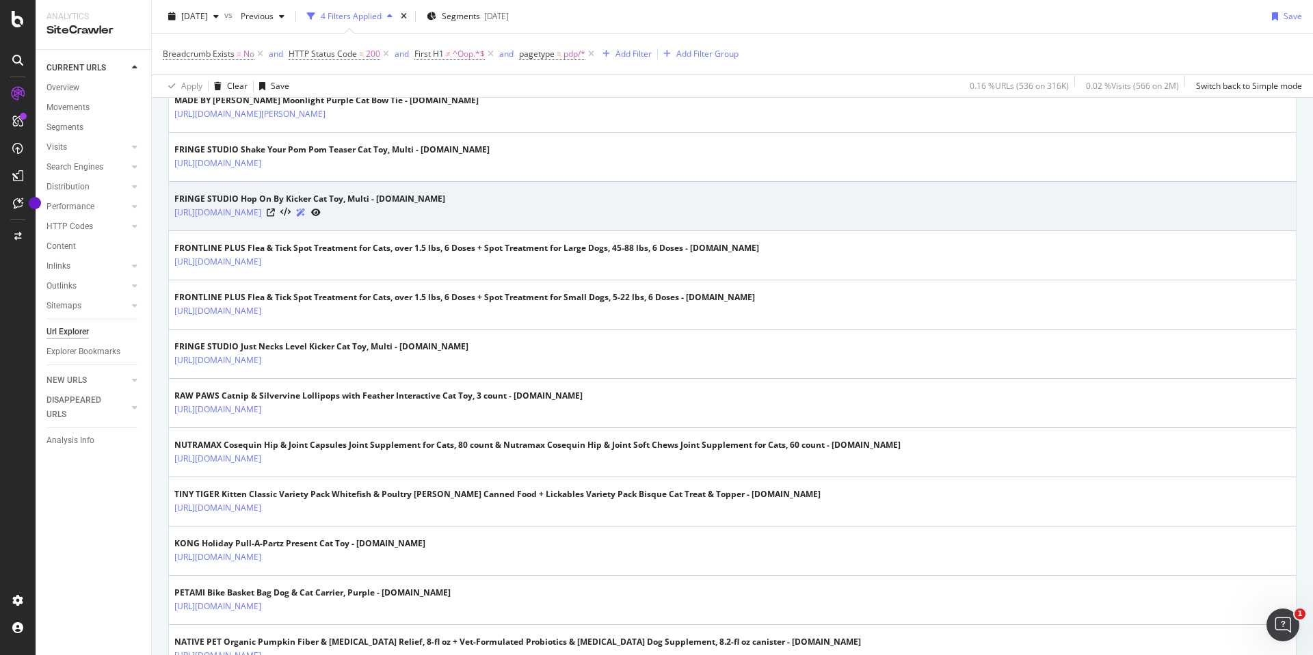
scroll to position [794, 0]
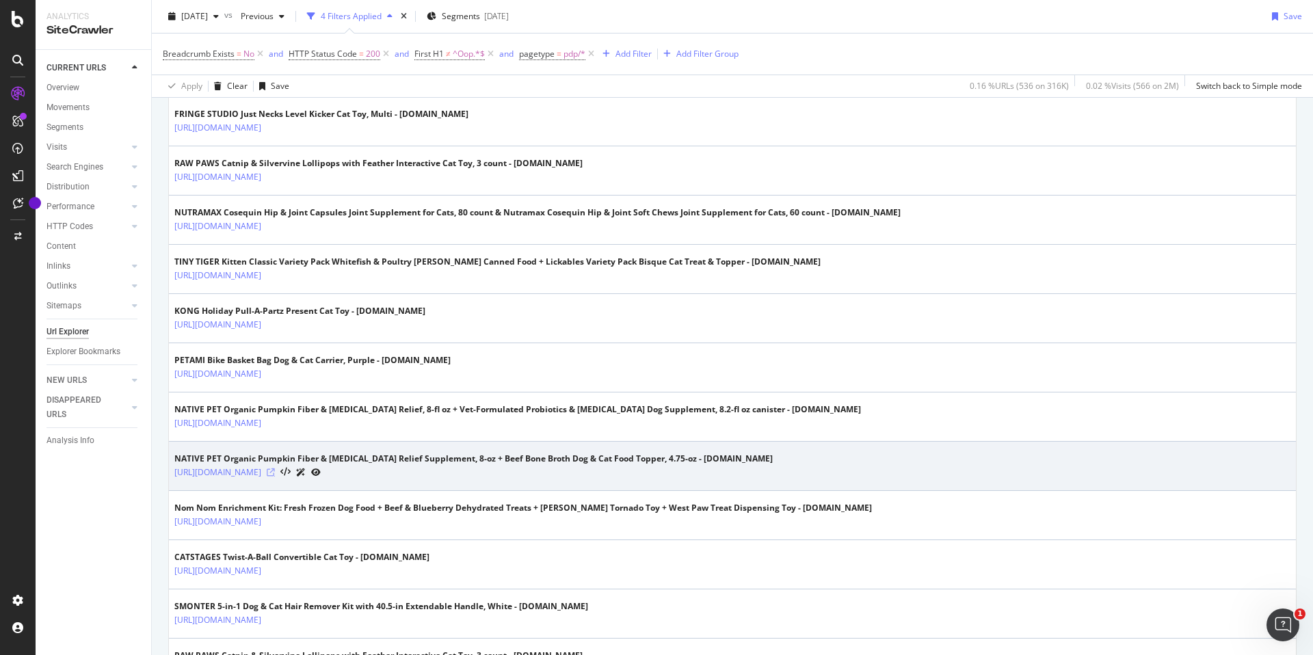
click at [275, 476] on icon at bounding box center [271, 472] width 8 height 8
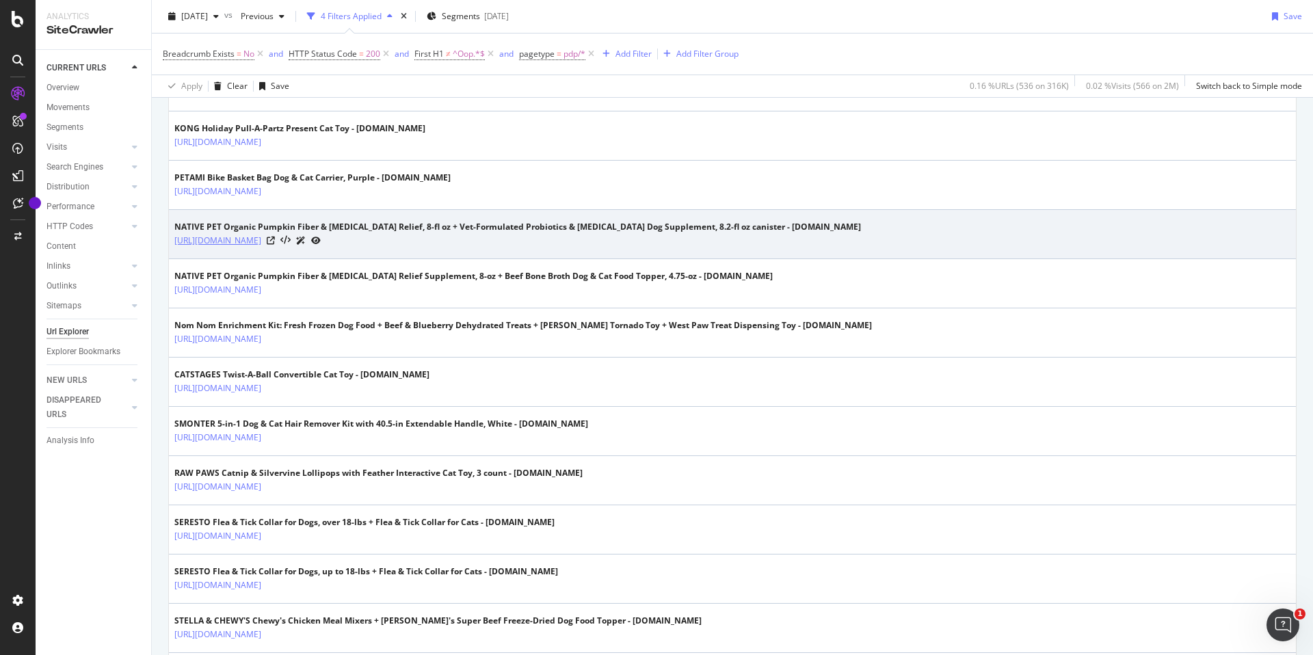
scroll to position [1135, 0]
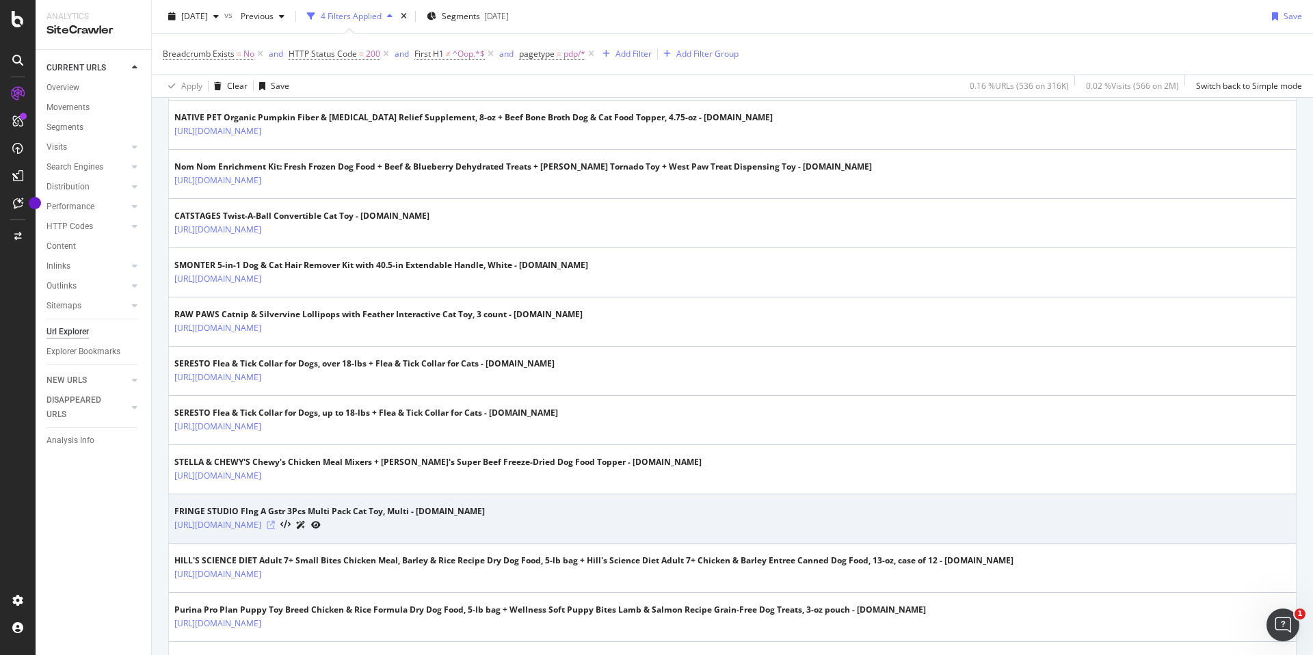
click at [275, 526] on icon at bounding box center [271, 525] width 8 height 8
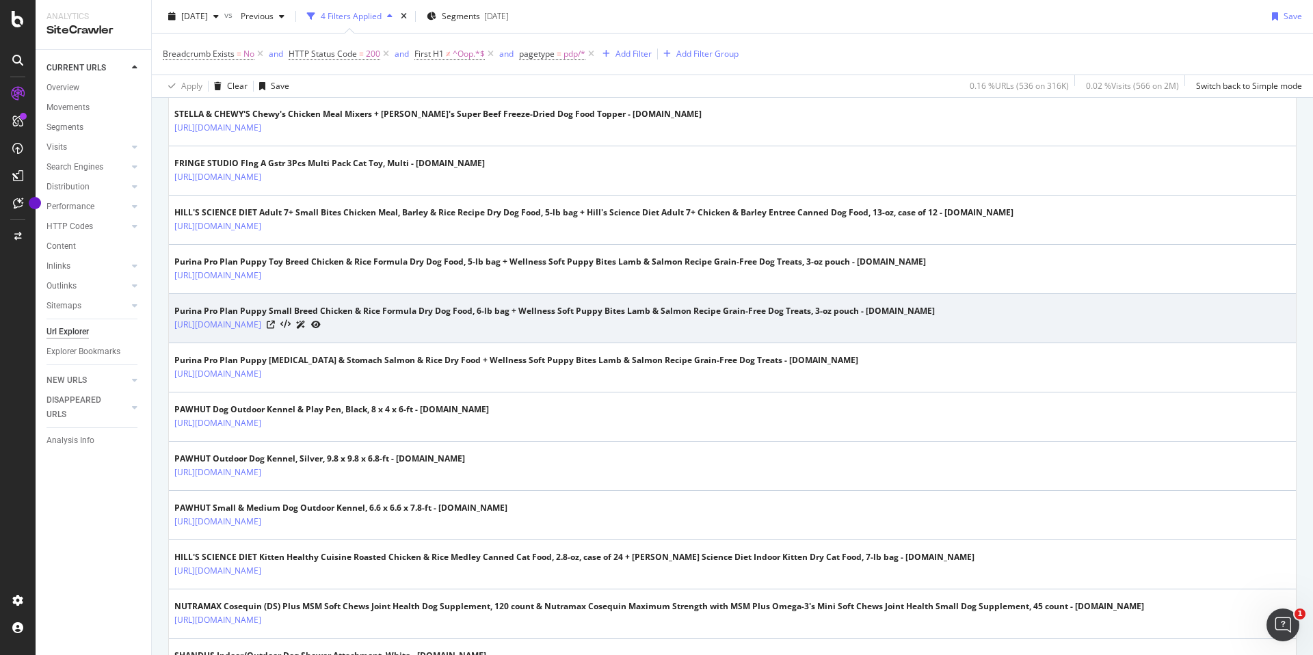
scroll to position [1484, 0]
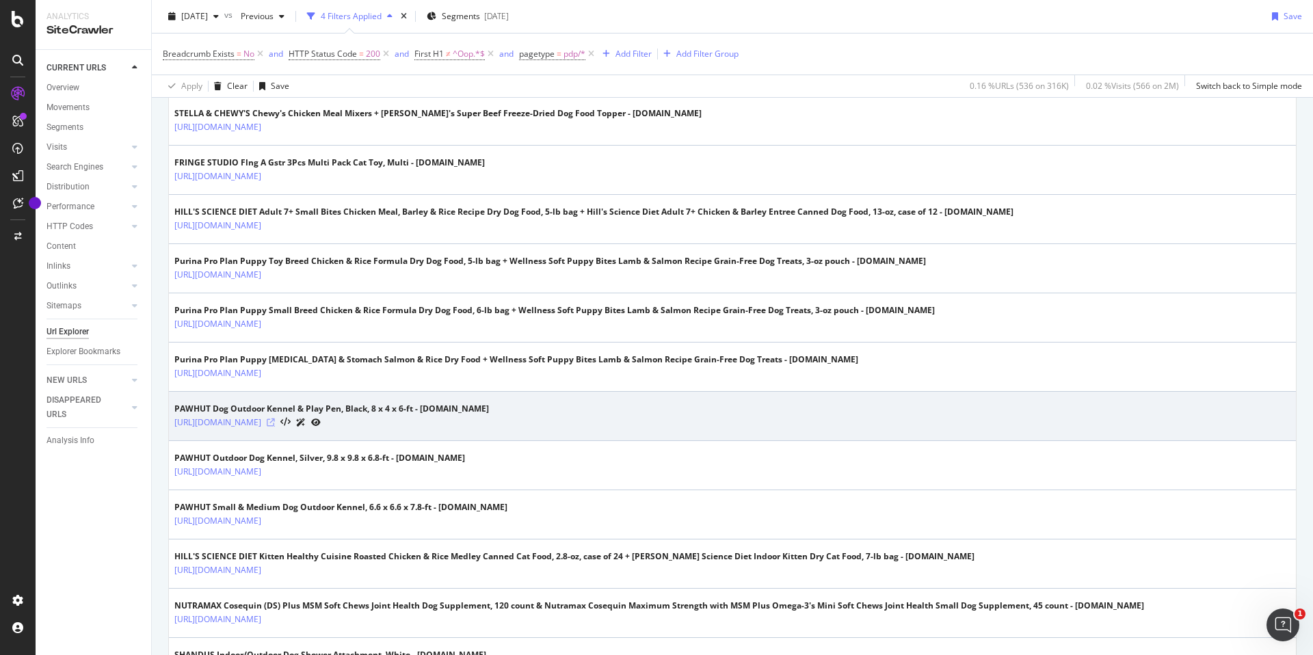
click at [275, 422] on icon at bounding box center [271, 422] width 8 height 8
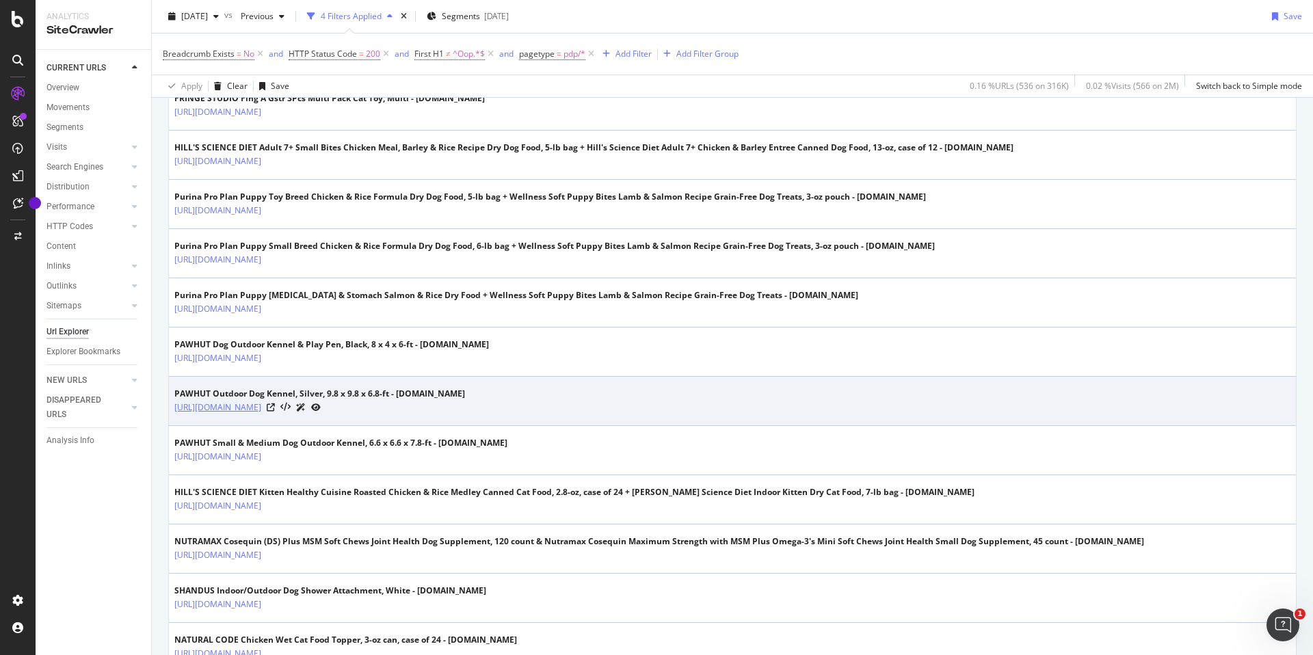
scroll to position [1728, 0]
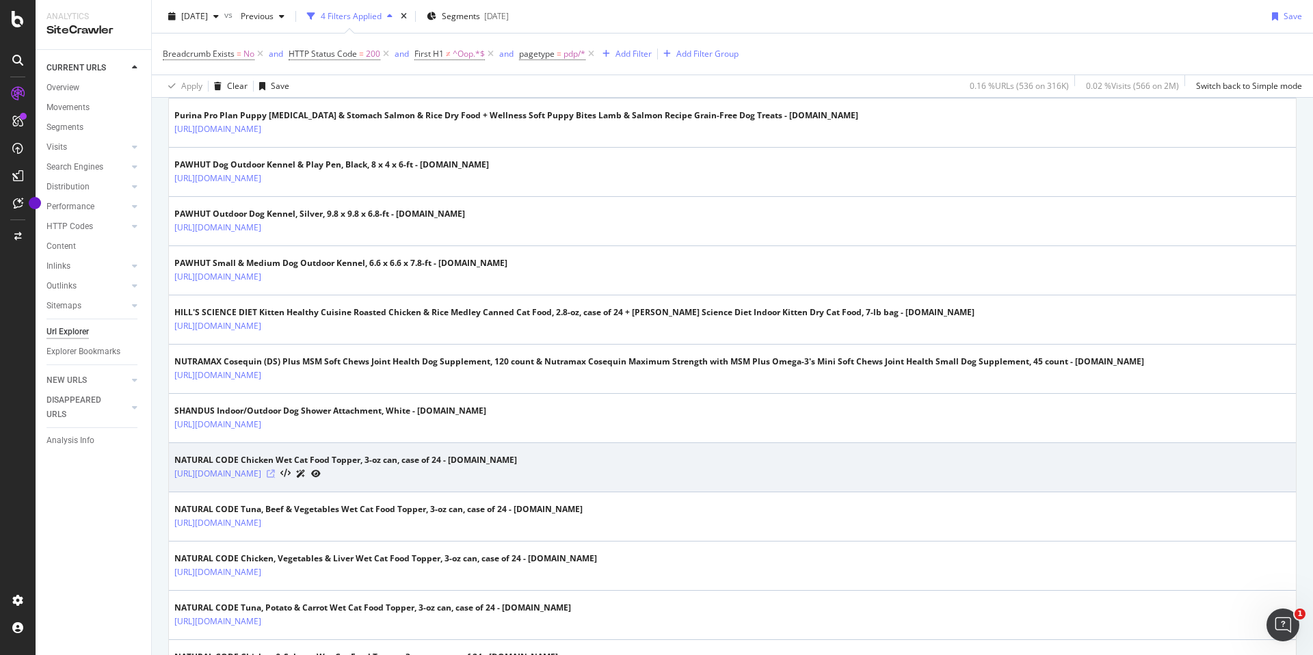
click at [275, 475] on icon at bounding box center [271, 474] width 8 height 8
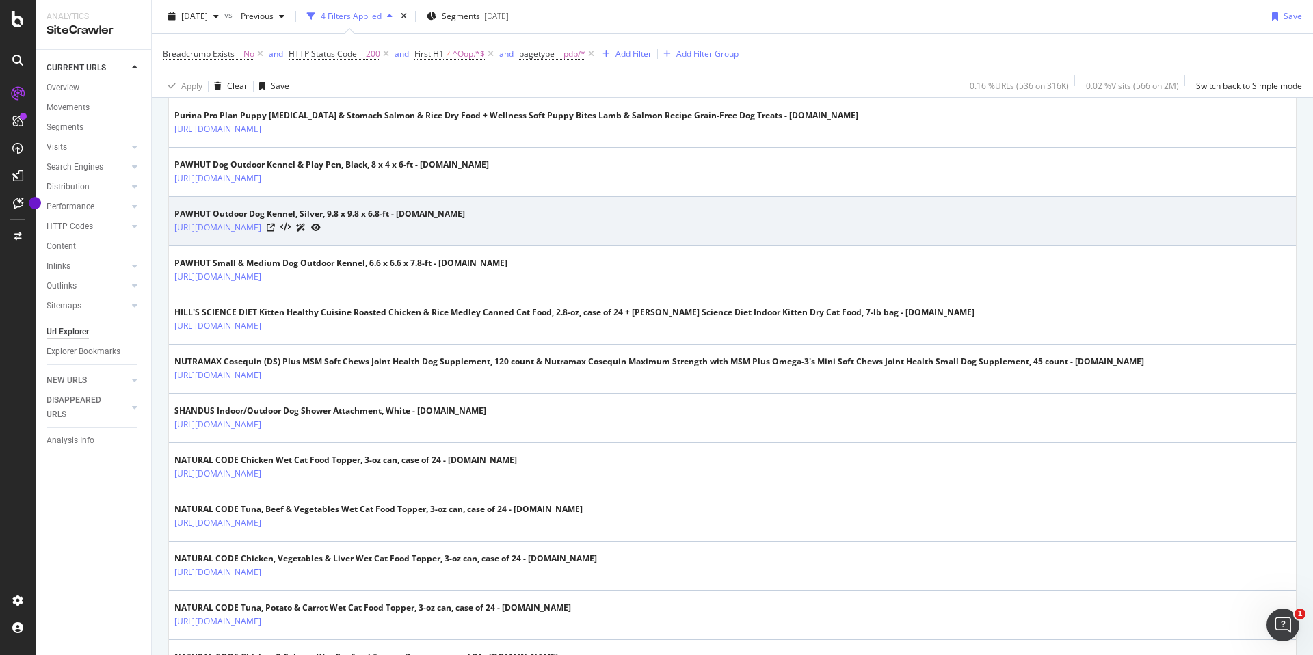
scroll to position [1664, 0]
